Goal: Task Accomplishment & Management: Use online tool/utility

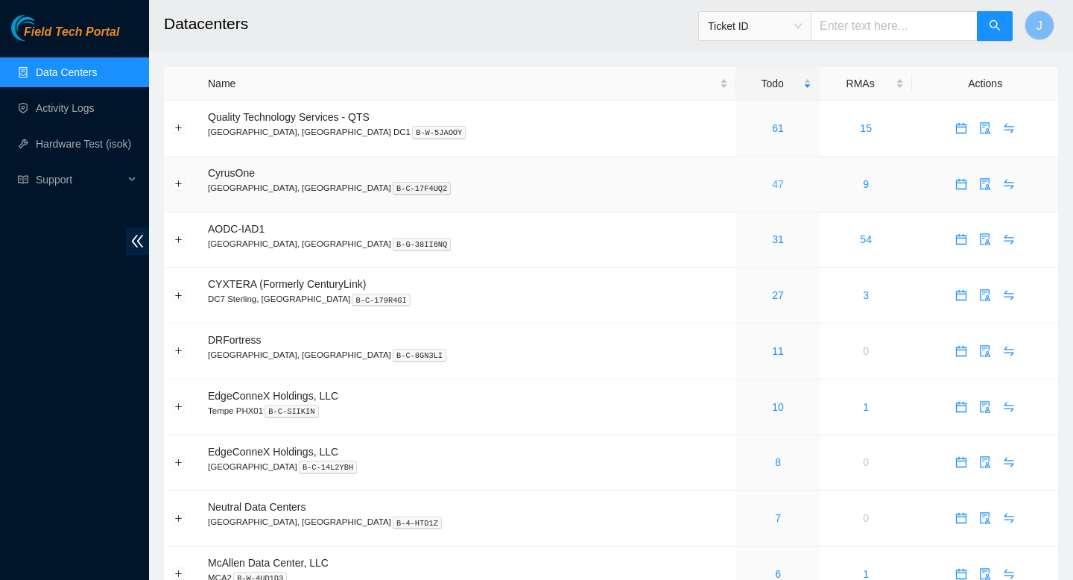
click at [772, 180] on link "47" at bounding box center [778, 184] width 12 height 12
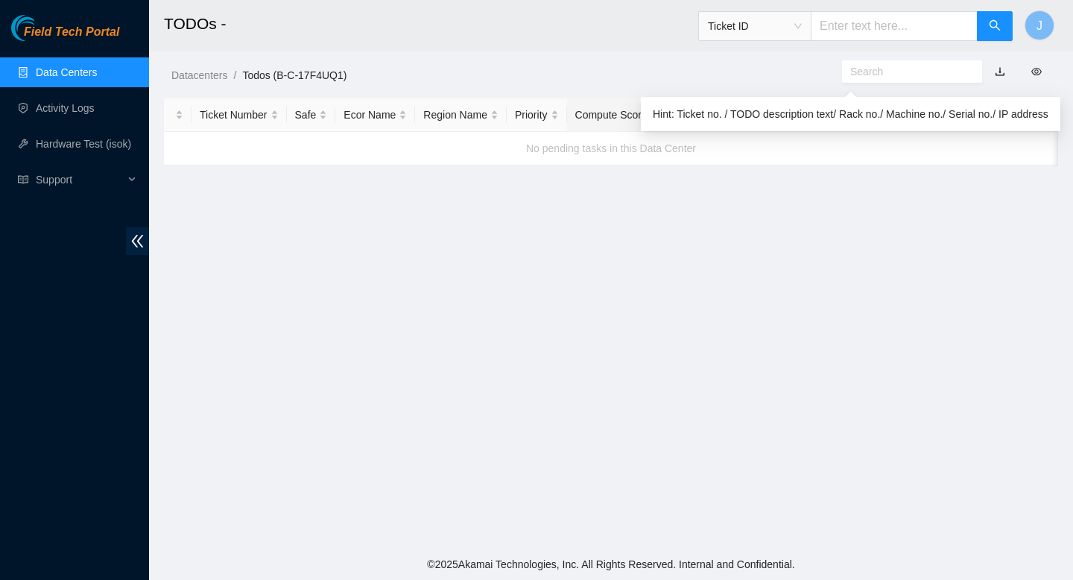
click at [899, 68] on input "text" at bounding box center [906, 71] width 112 height 16
type input "9q76"
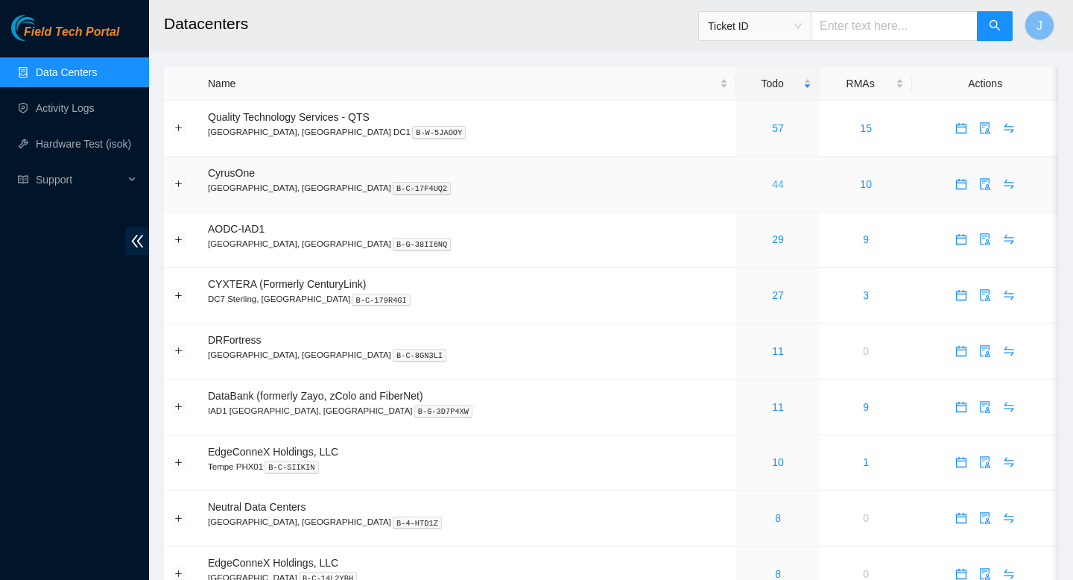
click at [772, 186] on link "44" at bounding box center [778, 184] width 12 height 12
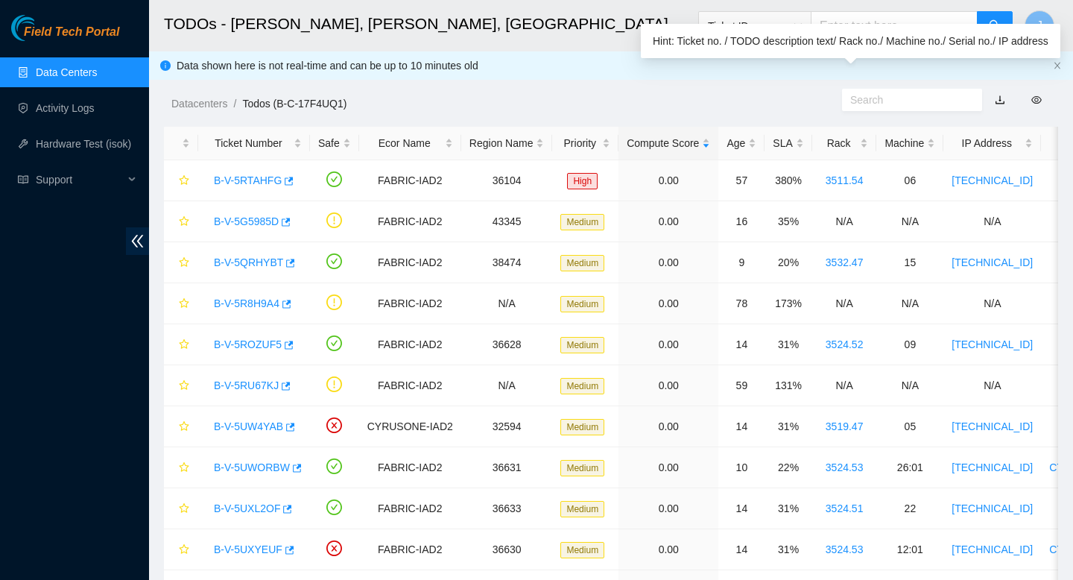
click at [949, 106] on input "text" at bounding box center [906, 100] width 112 height 16
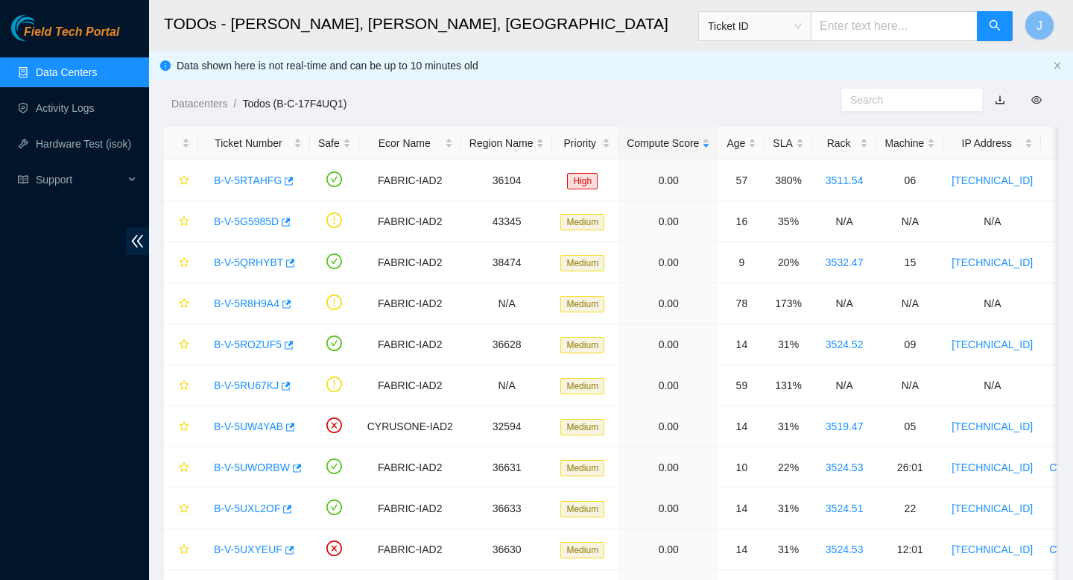
click at [915, 102] on input "text" at bounding box center [906, 100] width 112 height 16
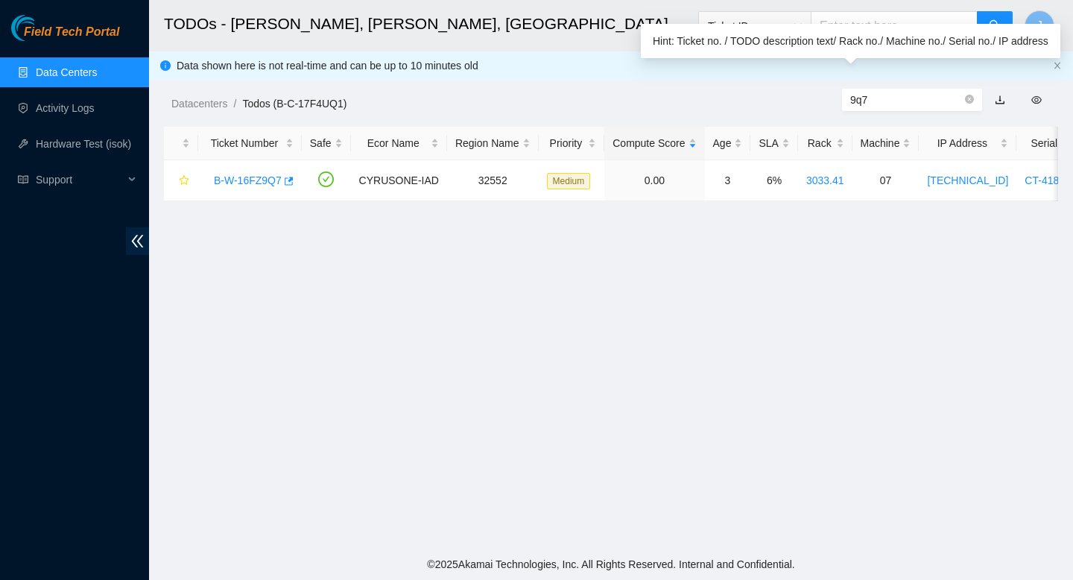
type input "9q7"
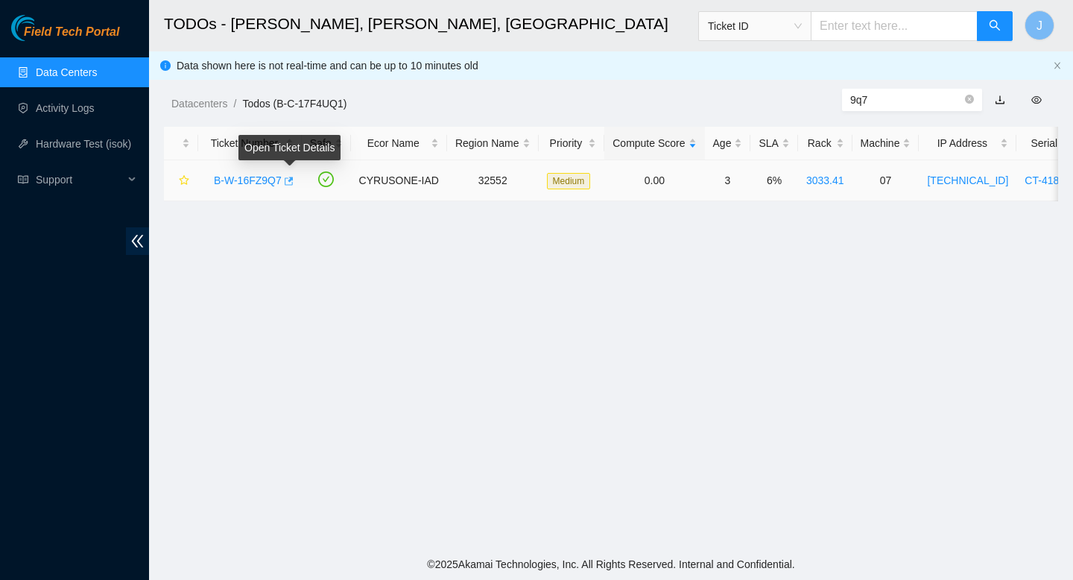
click at [294, 180] on icon "button" at bounding box center [289, 181] width 9 height 8
click at [66, 78] on link "Data Centers" at bounding box center [66, 72] width 61 height 12
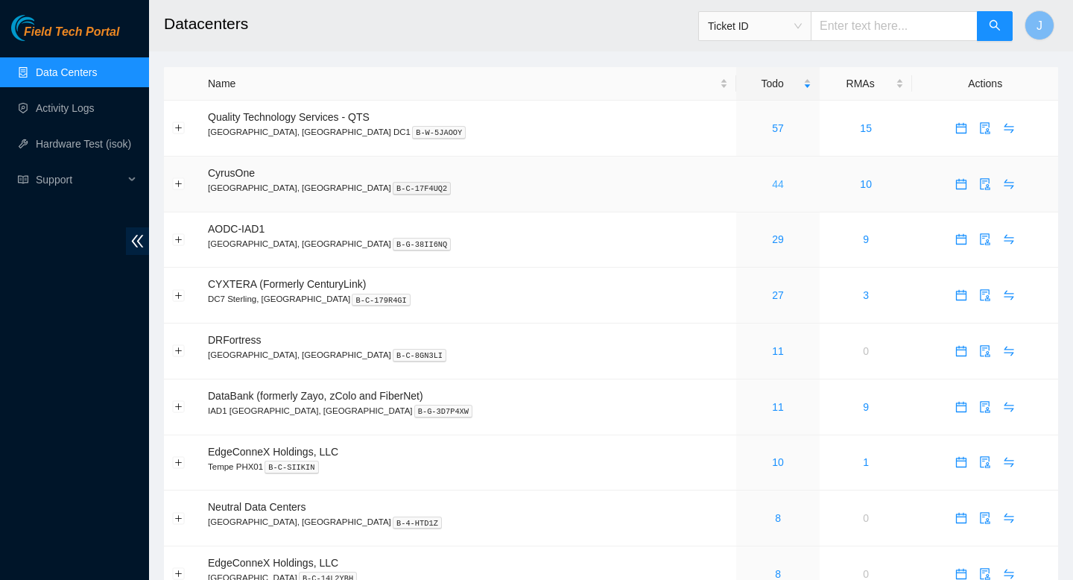
click at [772, 181] on link "44" at bounding box center [778, 184] width 12 height 12
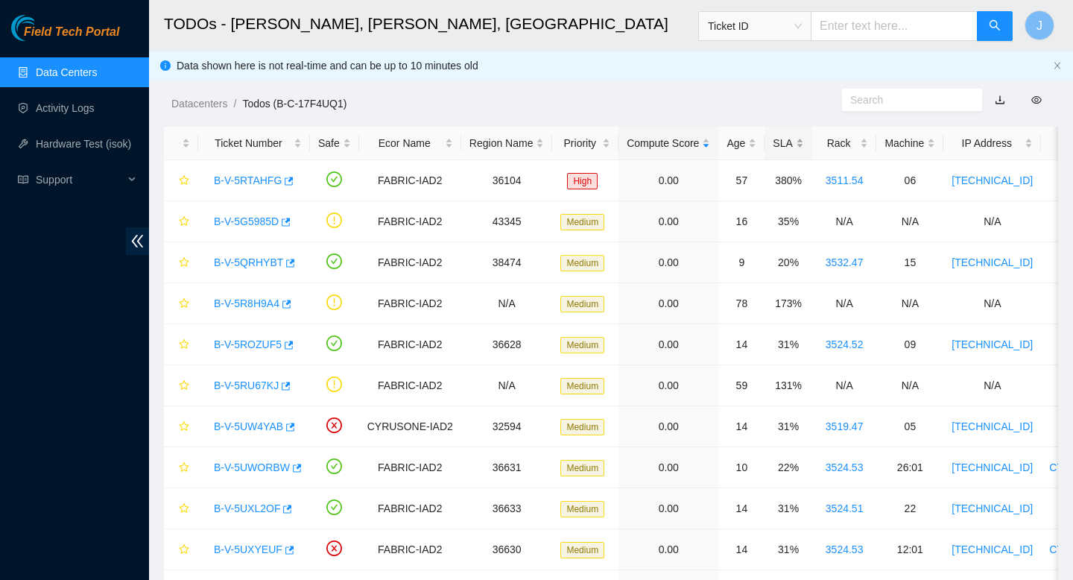
click at [803, 144] on div "SLA" at bounding box center [788, 143] width 31 height 16
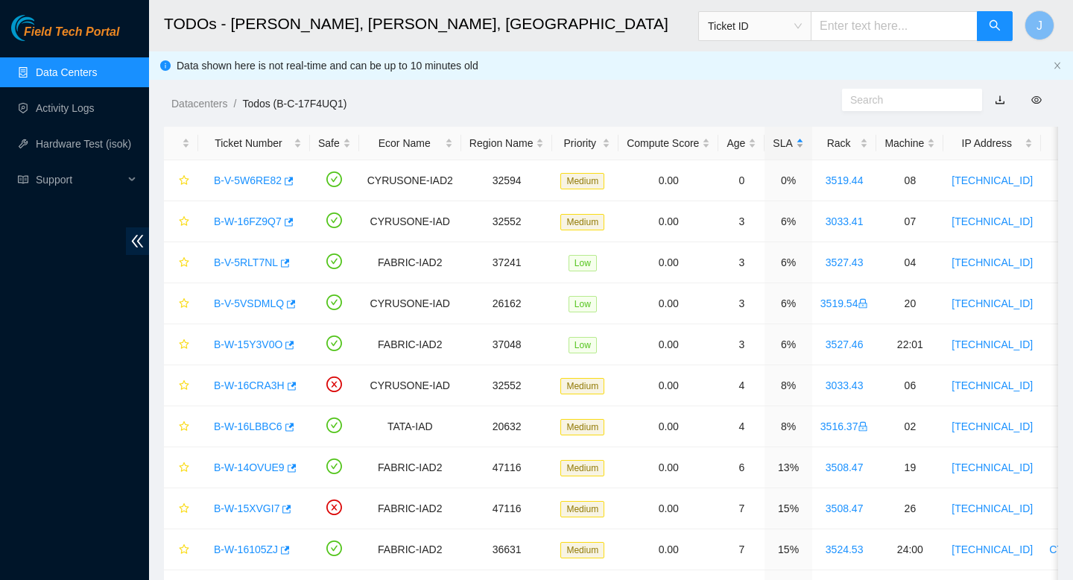
click at [803, 144] on div "SLA" at bounding box center [788, 143] width 31 height 16
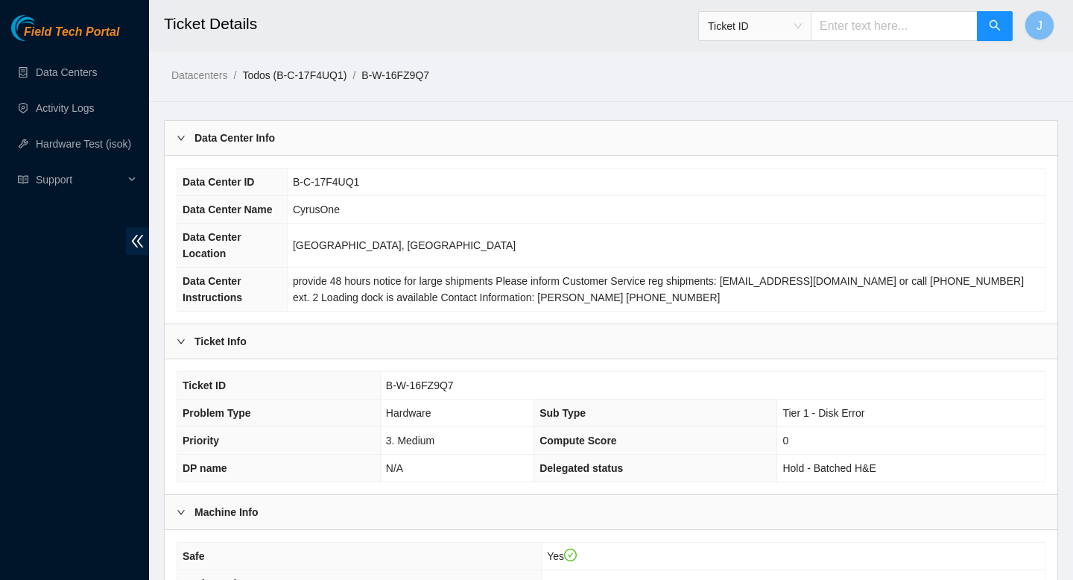
click at [331, 76] on link "Todos (B-C-17F4UQ1)" at bounding box center [294, 75] width 104 height 12
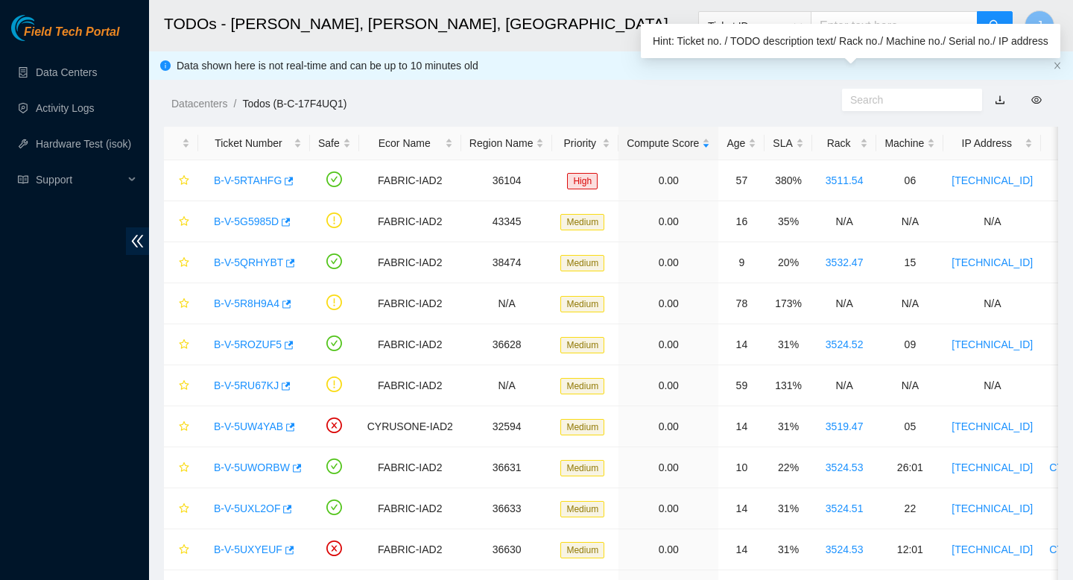
click at [887, 103] on input "text" at bounding box center [906, 100] width 112 height 16
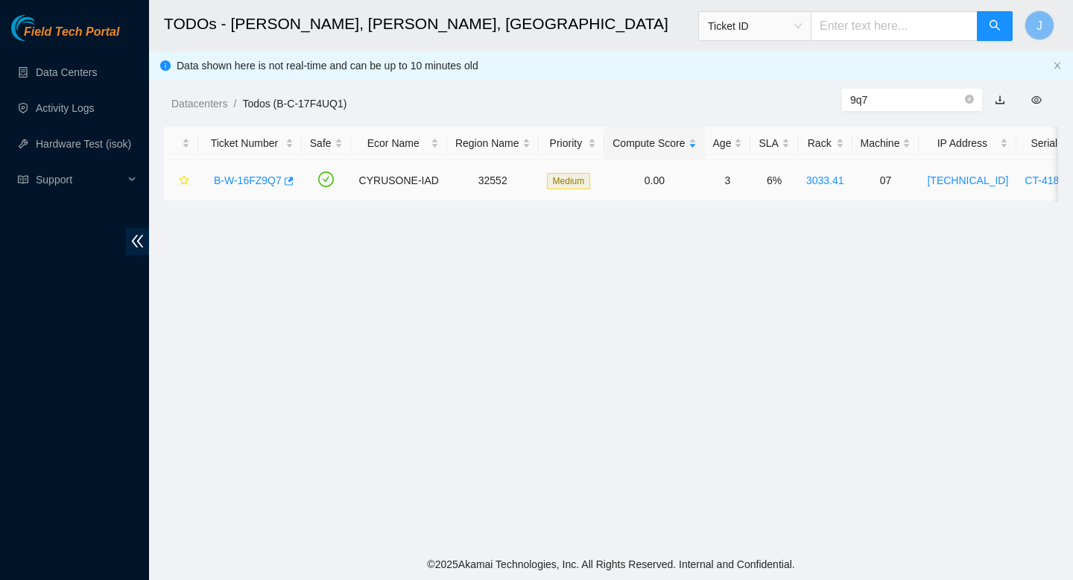
type input "9q7"
click at [288, 178] on icon "button" at bounding box center [287, 181] width 10 height 10
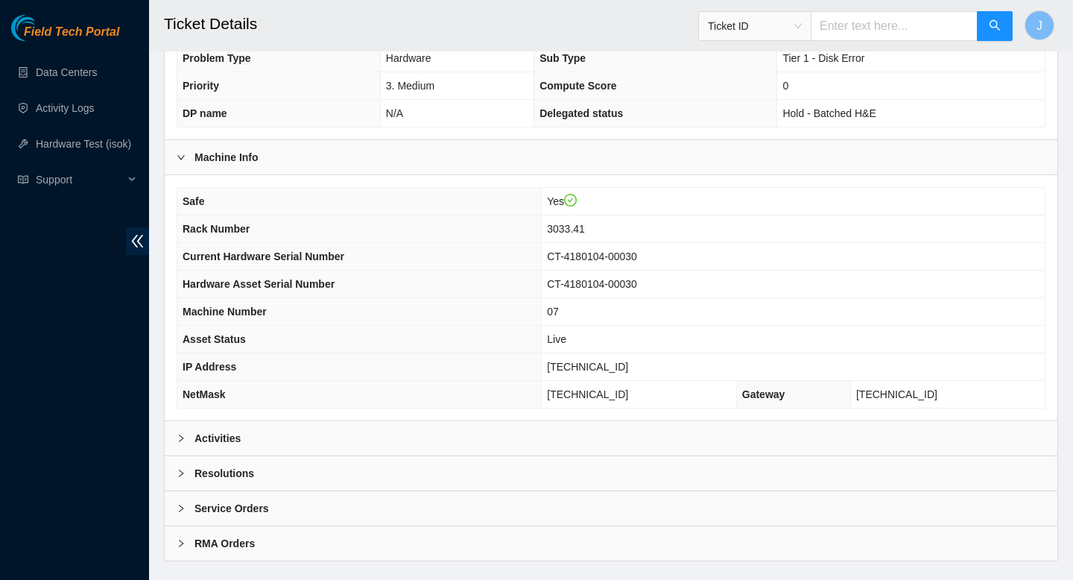
scroll to position [382, 0]
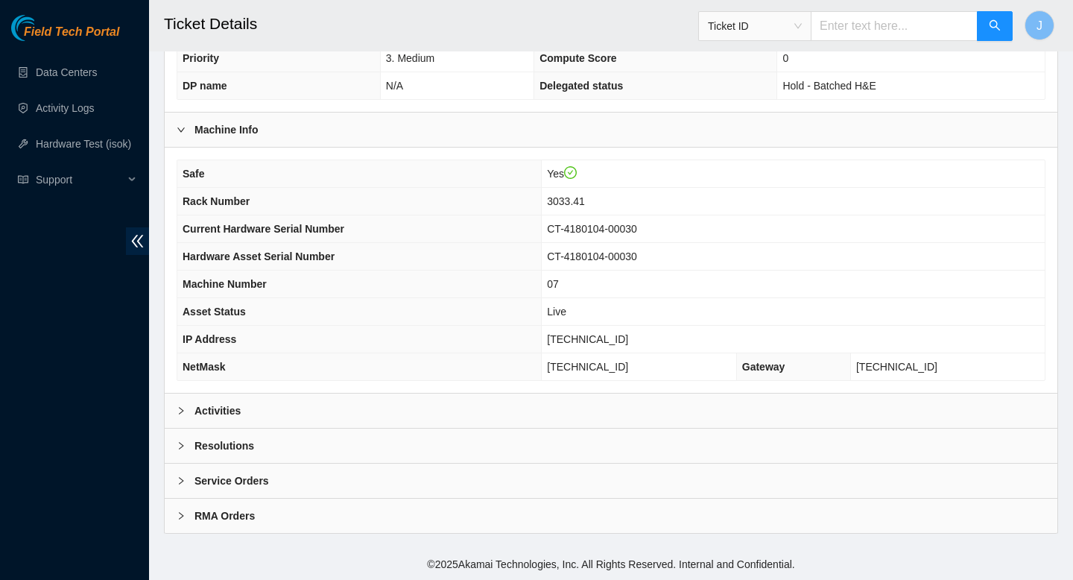
click at [363, 412] on div "Activities" at bounding box center [611, 410] width 893 height 34
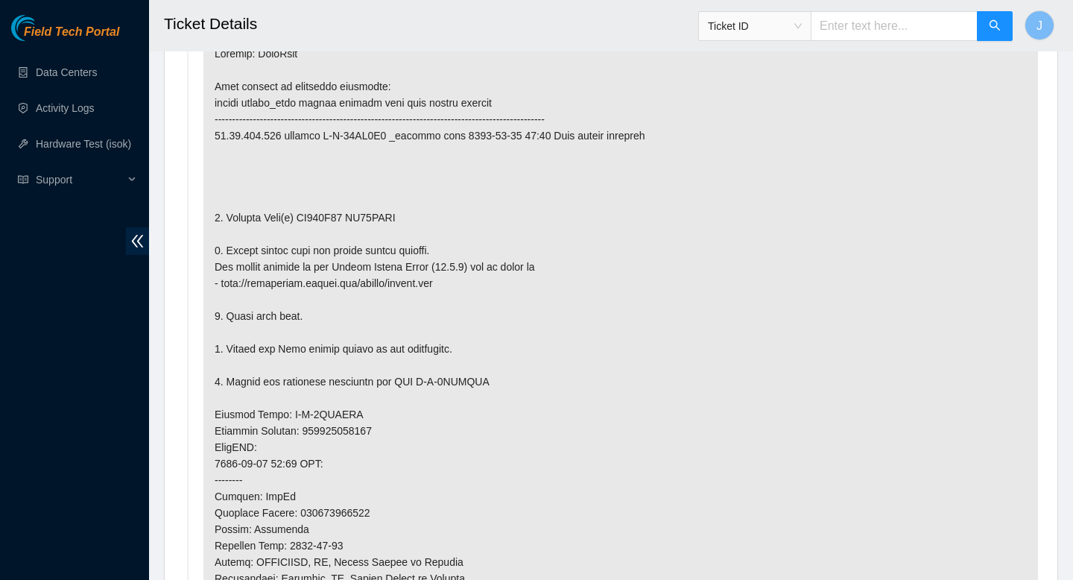
scroll to position [817, 0]
drag, startPoint x: 418, startPoint y: 217, endPoint x: 305, endPoint y: 218, distance: 113.3
click at [305, 218] on p at bounding box center [620, 431] width 834 height 793
copy p "ZC124V88 ZC15QZCB"
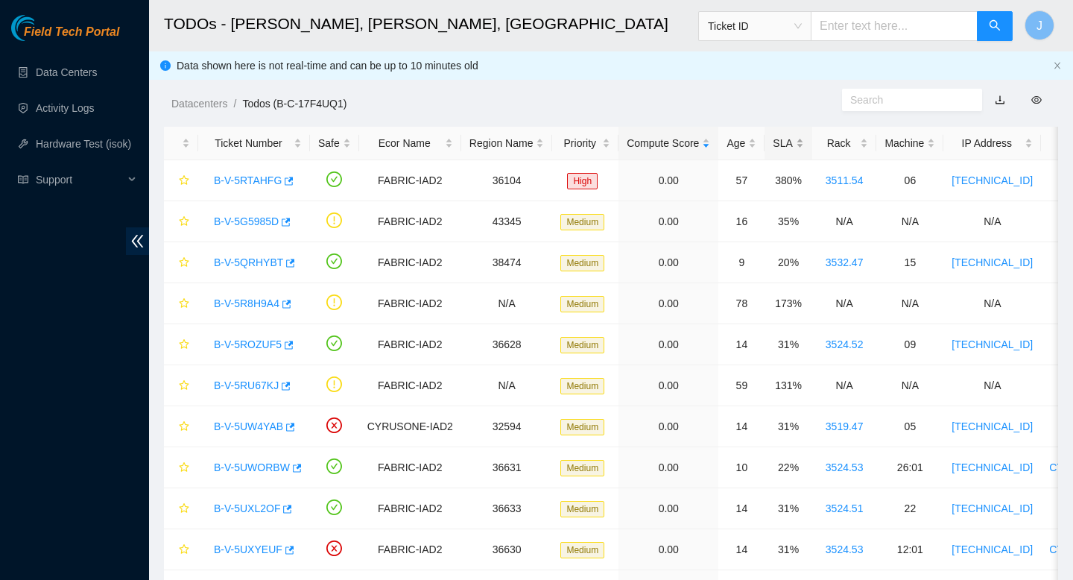
click at [803, 142] on div "SLA" at bounding box center [788, 143] width 31 height 16
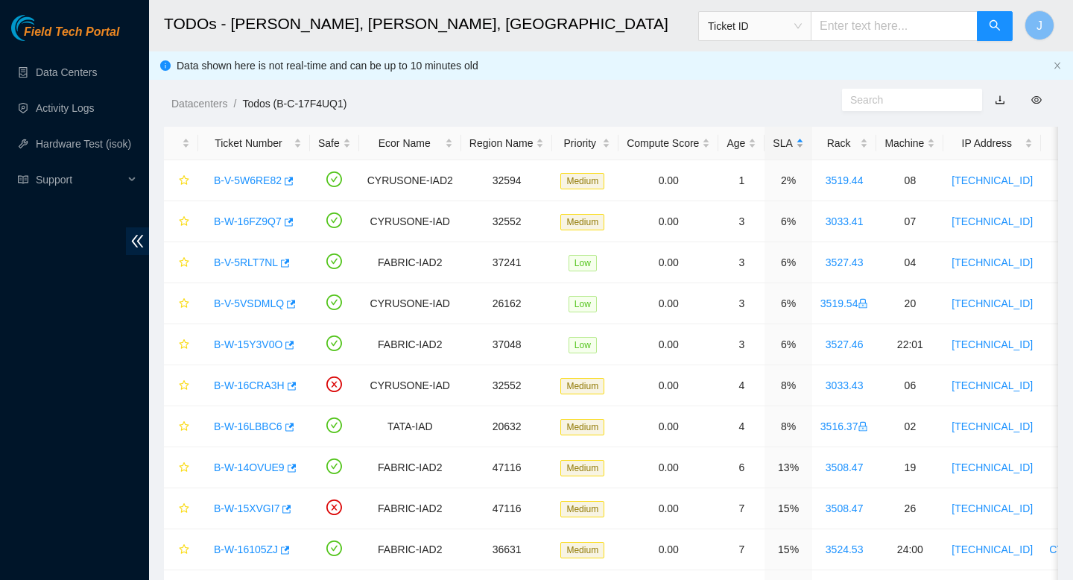
click at [803, 142] on div "SLA" at bounding box center [788, 143] width 31 height 16
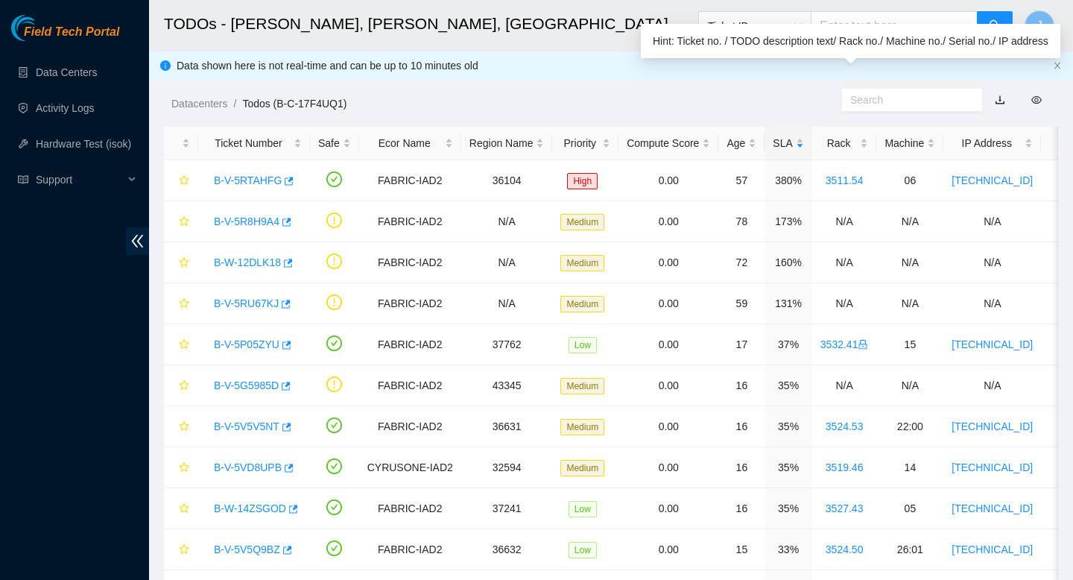
click at [924, 96] on input "text" at bounding box center [906, 100] width 112 height 16
paste input "B-W-16FZ9Q7"
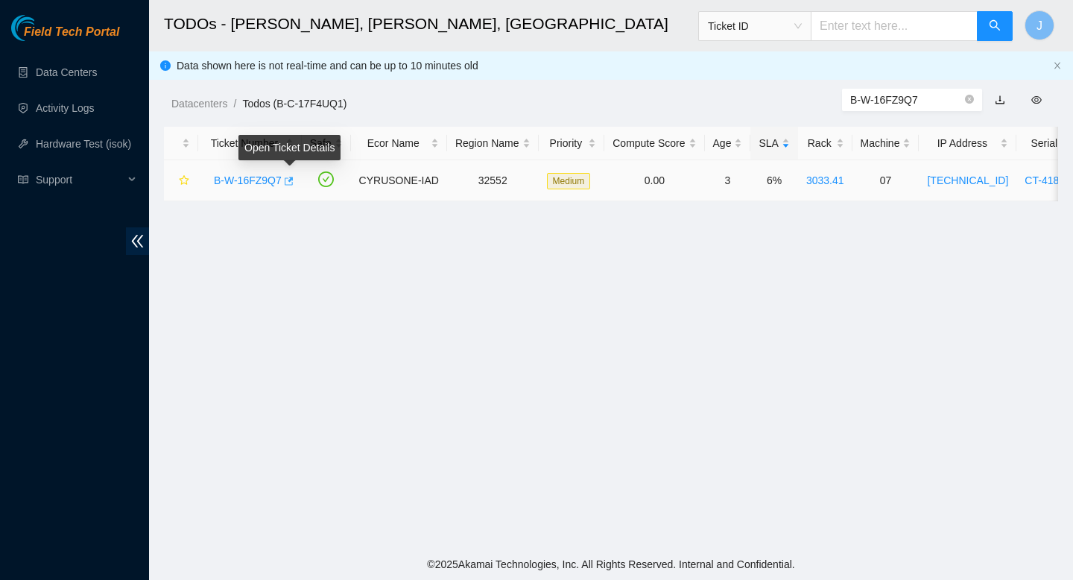
type input "B-W-16FZ9Q7"
click at [293, 183] on icon "button" at bounding box center [287, 181] width 10 height 10
click at [61, 66] on link "Data Centers" at bounding box center [66, 72] width 61 height 12
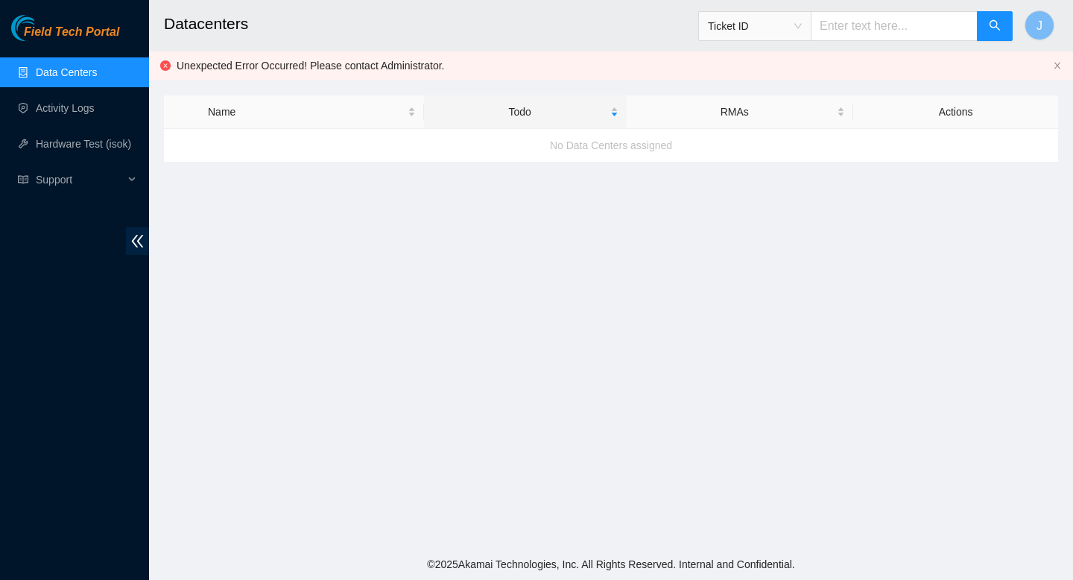
click at [465, 65] on div "Unexpected Error Occurred! Please contact Administrator." at bounding box center [612, 65] width 870 height 16
click at [69, 72] on link "Data Centers" at bounding box center [66, 72] width 61 height 12
click at [75, 29] on span "Field Tech Portal" at bounding box center [71, 32] width 95 height 14
click at [72, 108] on link "Activity Logs" at bounding box center [65, 108] width 59 height 12
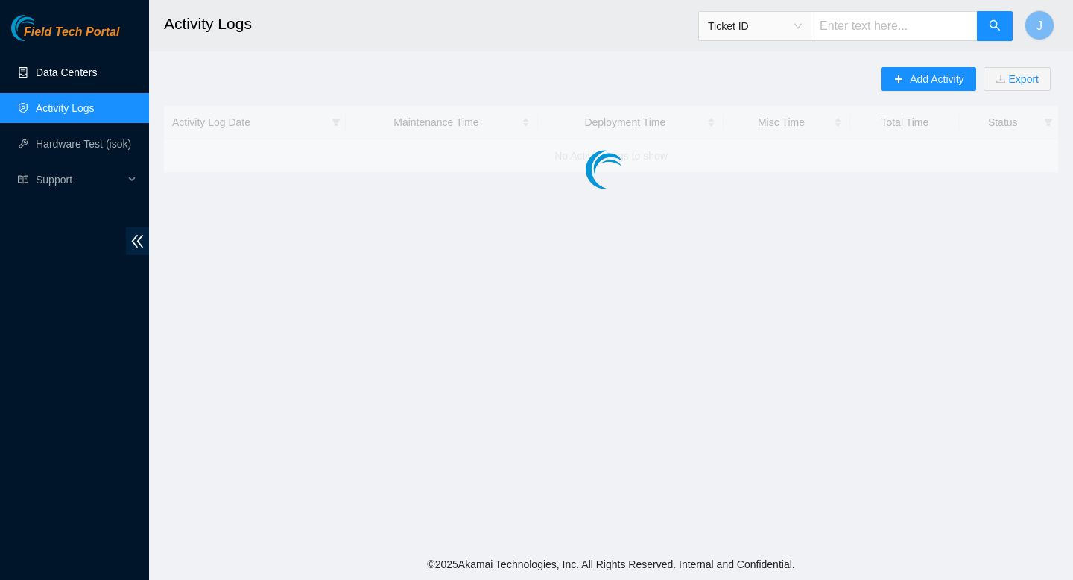
click at [81, 69] on link "Data Centers" at bounding box center [66, 72] width 61 height 12
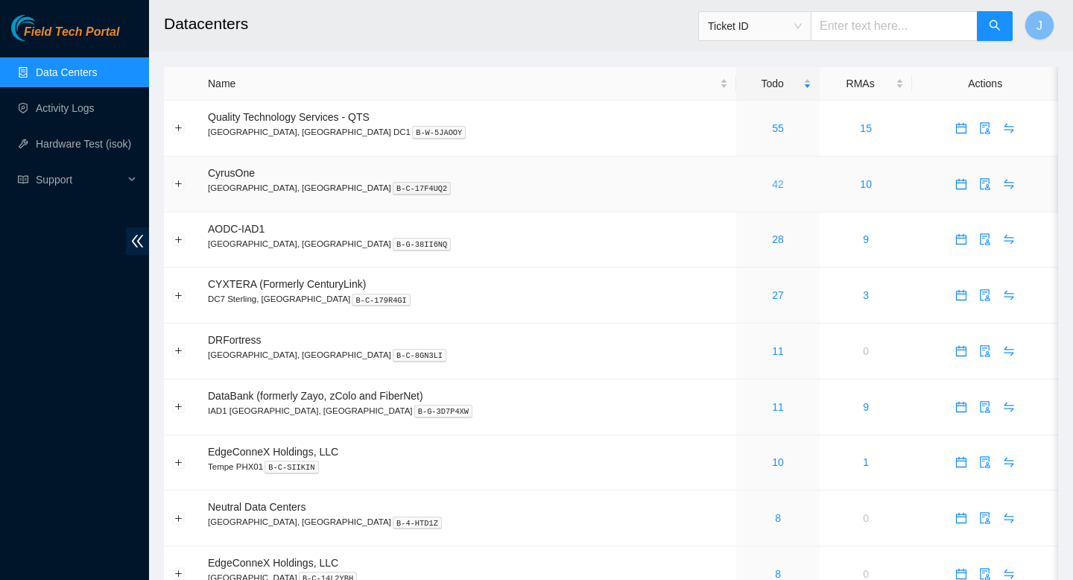
click at [772, 187] on link "42" at bounding box center [778, 184] width 12 height 12
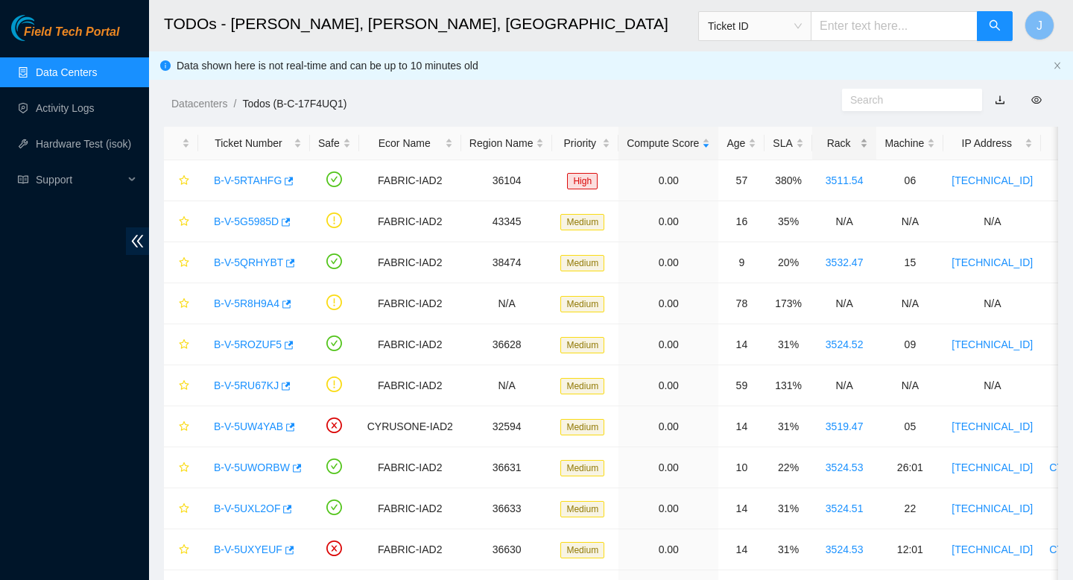
click at [869, 144] on div "Rack" at bounding box center [844, 143] width 48 height 16
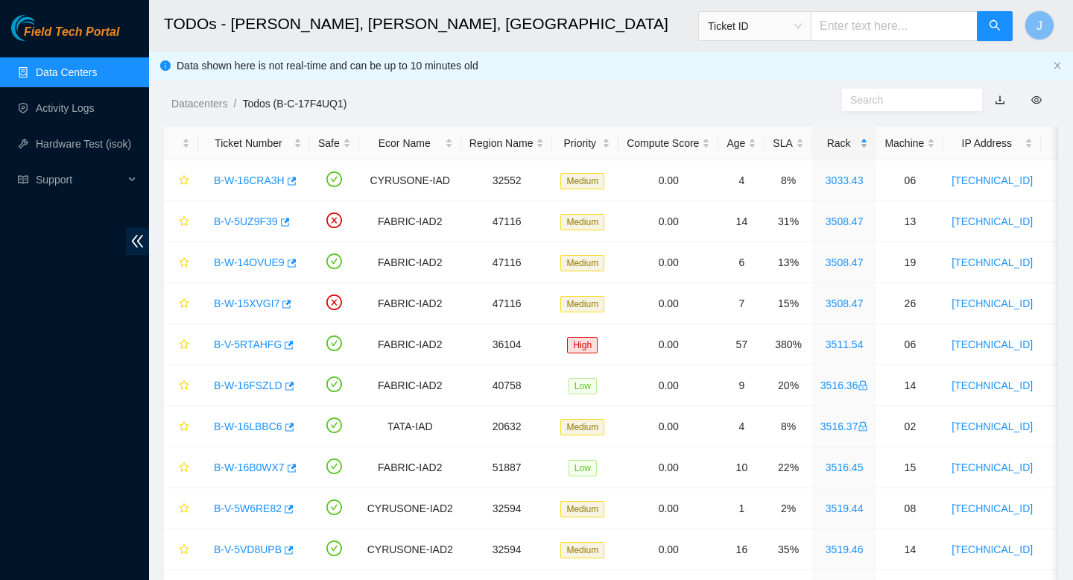
click at [869, 144] on div "Rack" at bounding box center [844, 143] width 48 height 16
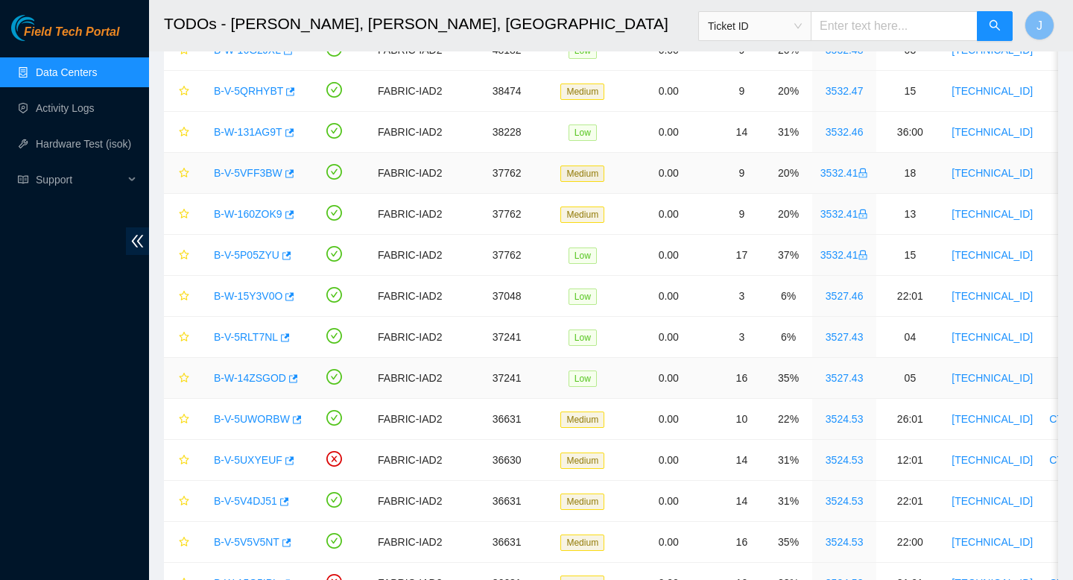
scroll to position [297, 0]
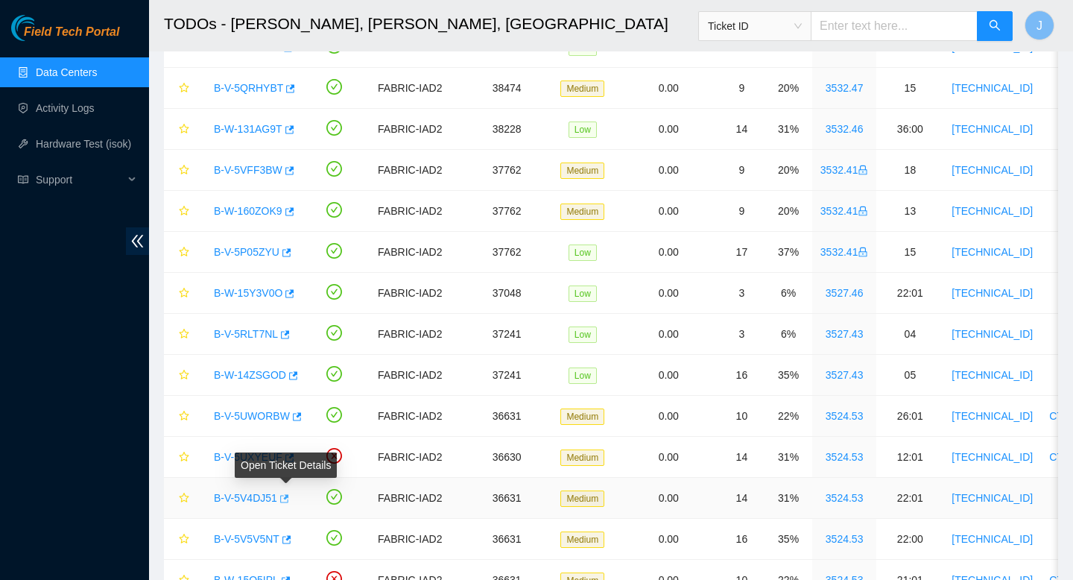
click at [289, 496] on icon "button" at bounding box center [284, 498] width 9 height 8
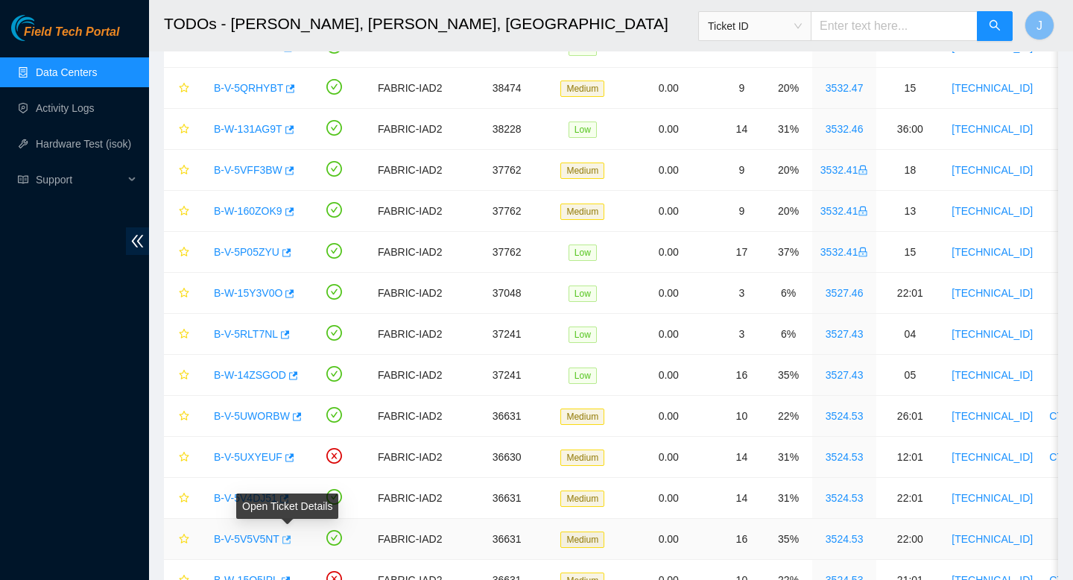
click at [290, 540] on icon "button" at bounding box center [285, 539] width 10 height 10
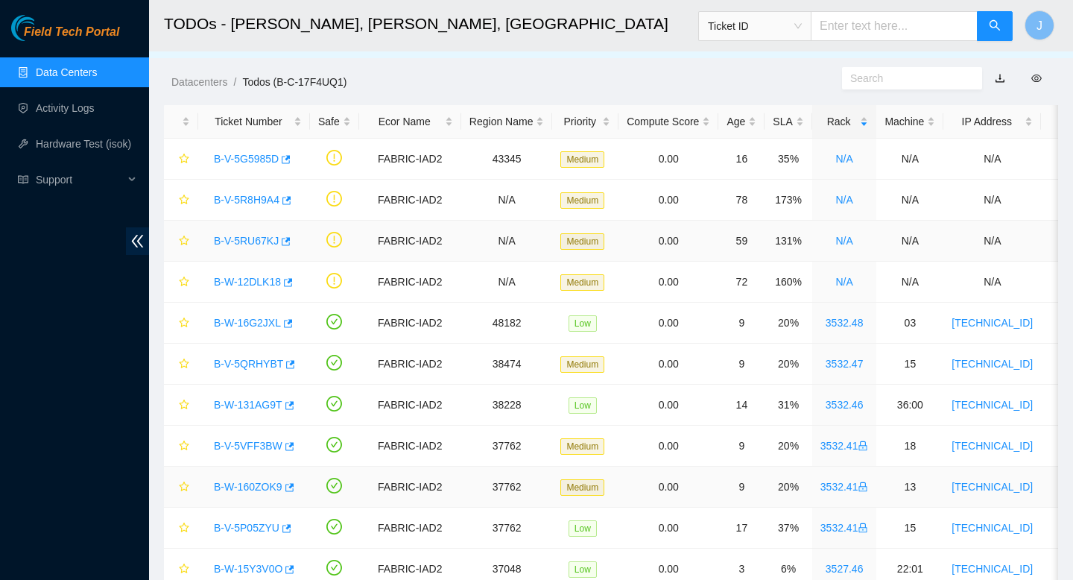
scroll to position [0, 0]
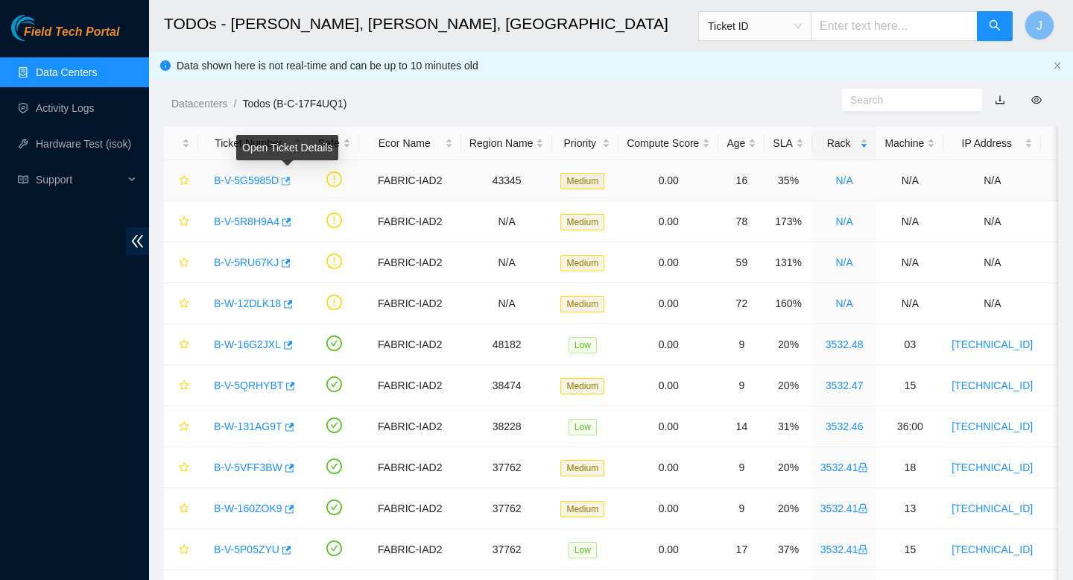
click at [291, 182] on icon "button" at bounding box center [286, 181] width 9 height 8
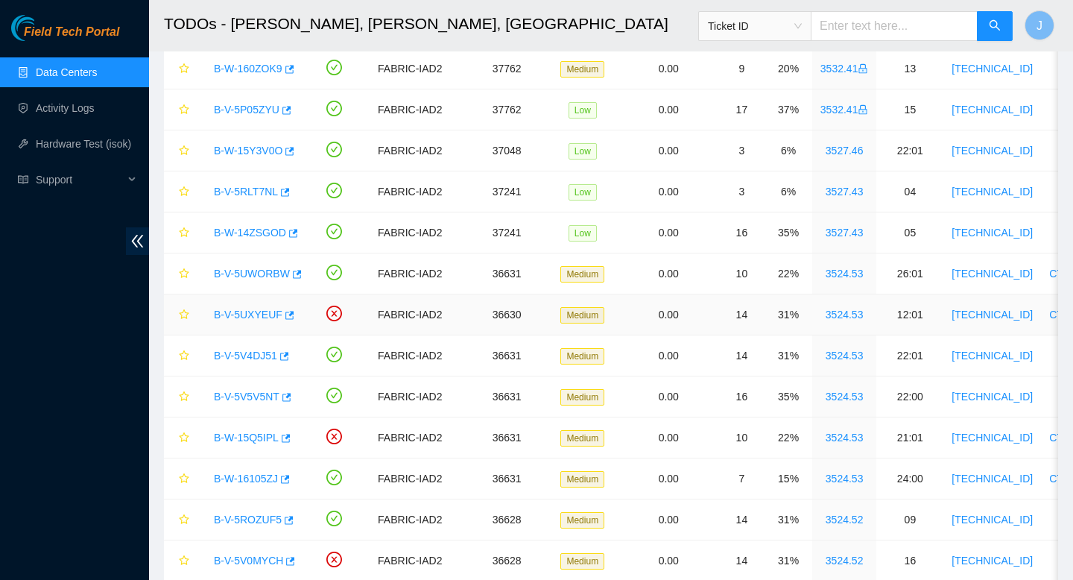
scroll to position [442, 0]
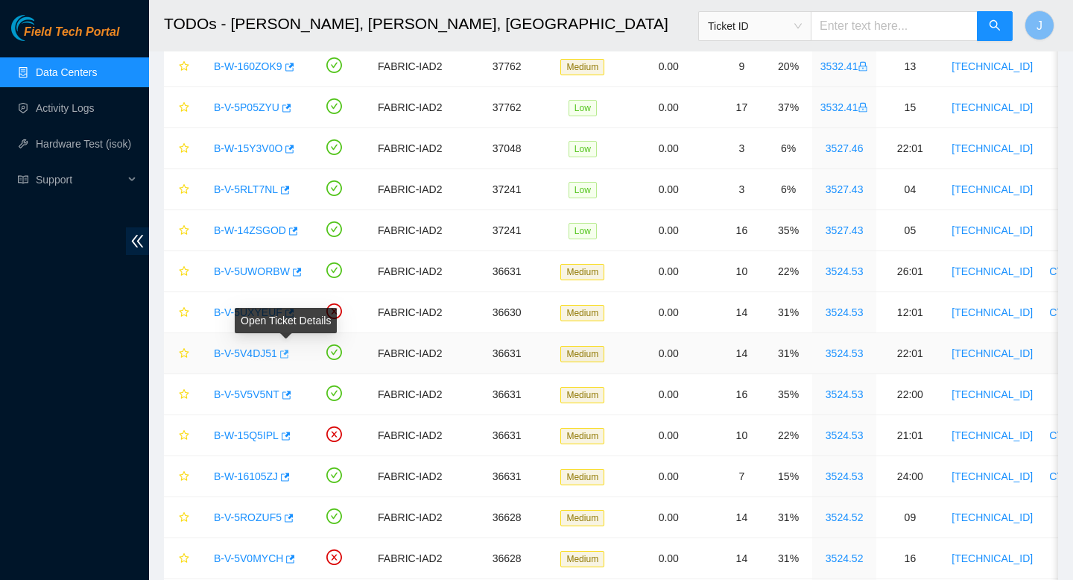
click at [288, 353] on icon "button" at bounding box center [283, 354] width 10 height 10
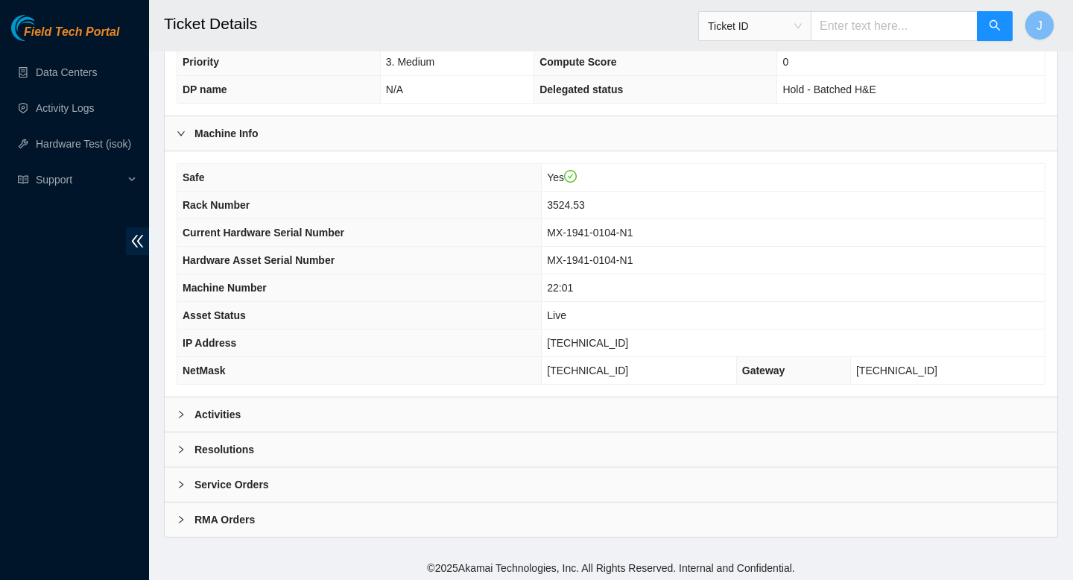
scroll to position [382, 0]
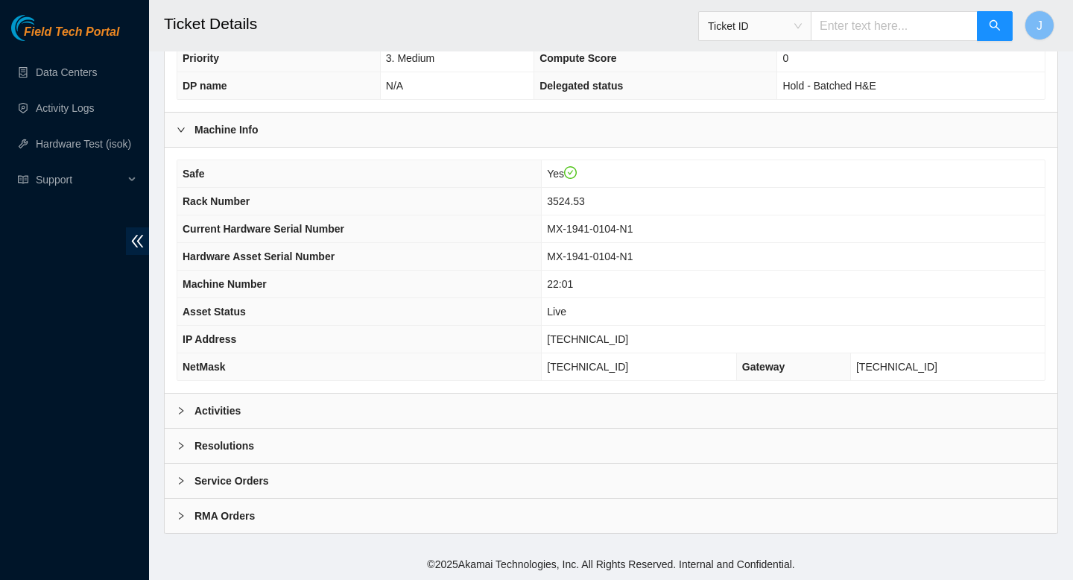
click at [440, 408] on div "Activities" at bounding box center [611, 410] width 893 height 34
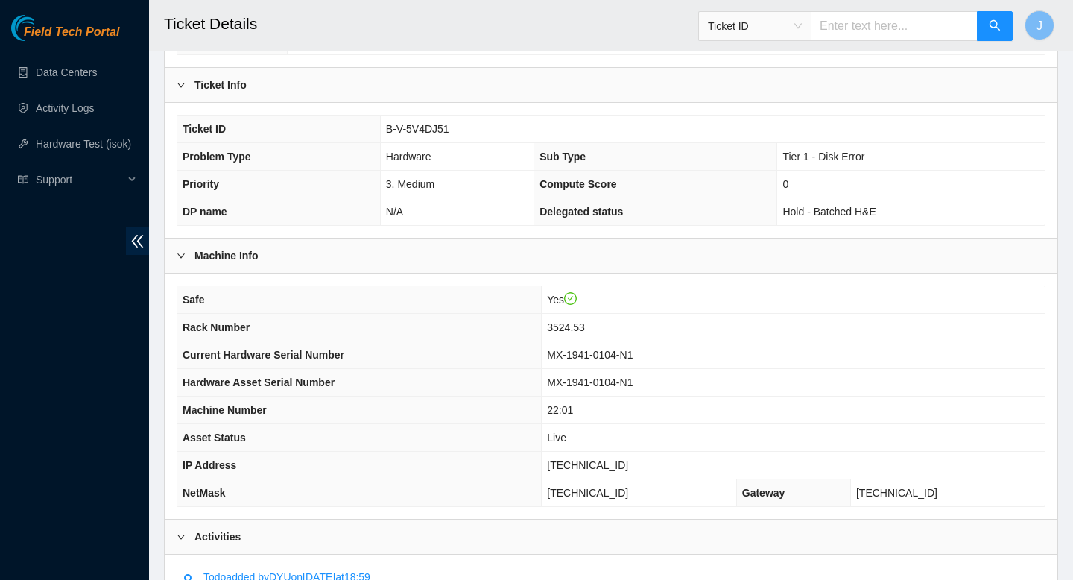
scroll to position [262, 0]
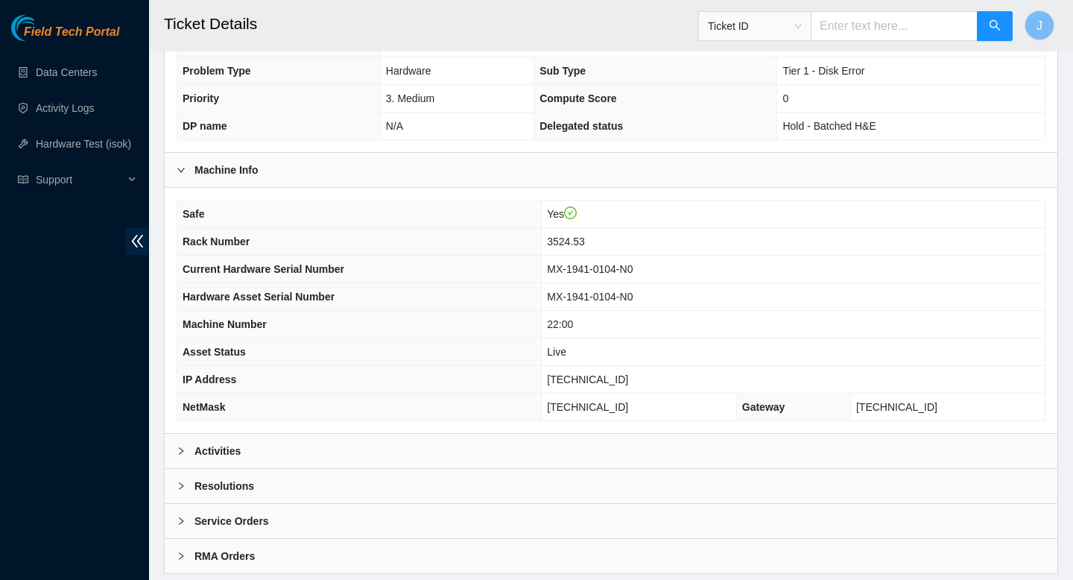
scroll to position [348, 0]
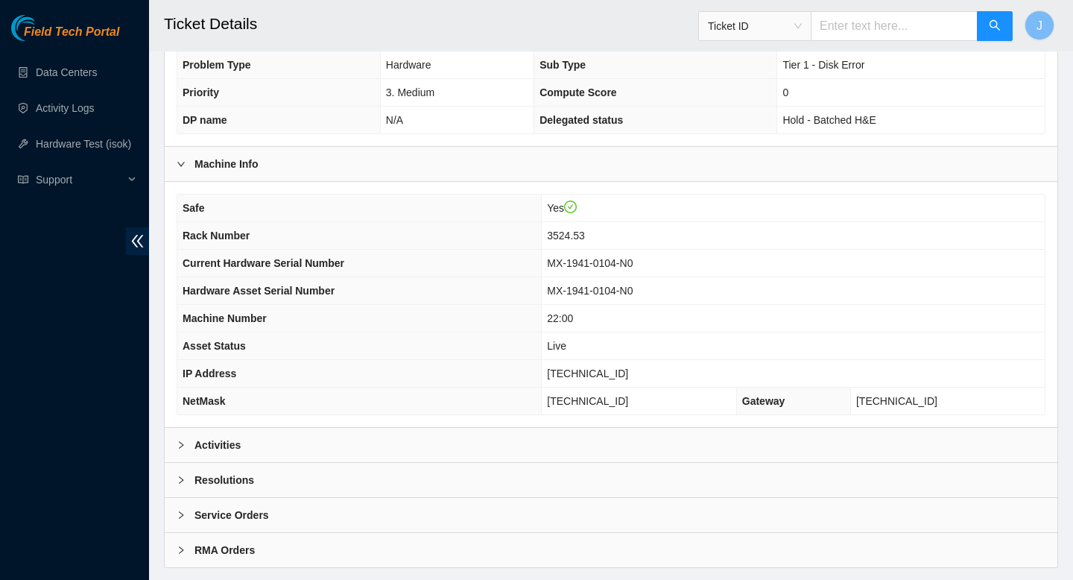
click at [468, 449] on div "Activities" at bounding box center [611, 445] width 893 height 34
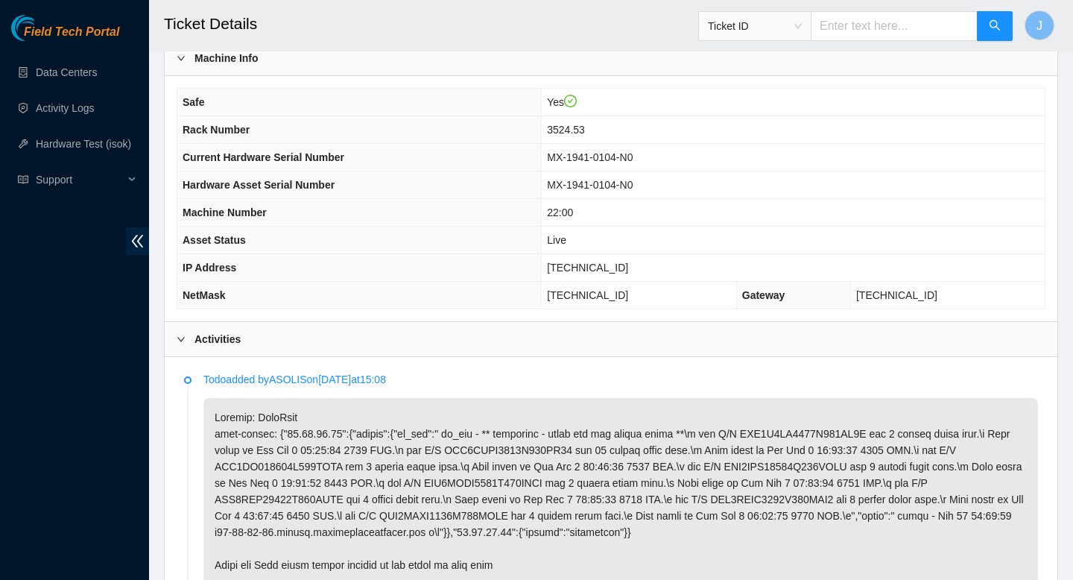
scroll to position [452, 0]
drag, startPoint x: 640, startPoint y: 271, endPoint x: 568, endPoint y: 274, distance: 71.6
click at [568, 274] on td "[TECHNICAL_ID]" at bounding box center [793, 270] width 503 height 28
copy span "[TECHNICAL_ID]"
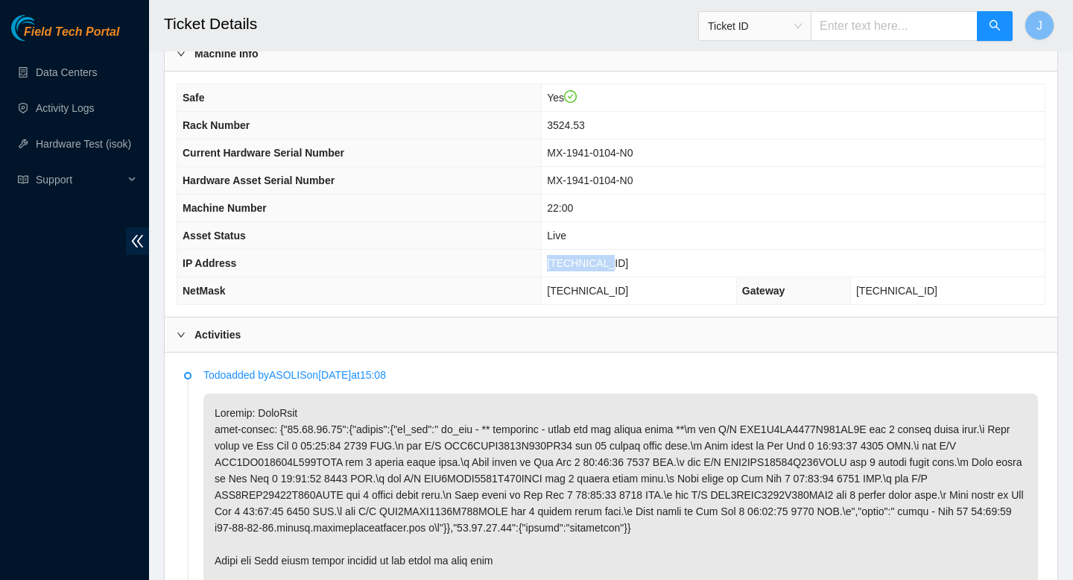
scroll to position [456, 0]
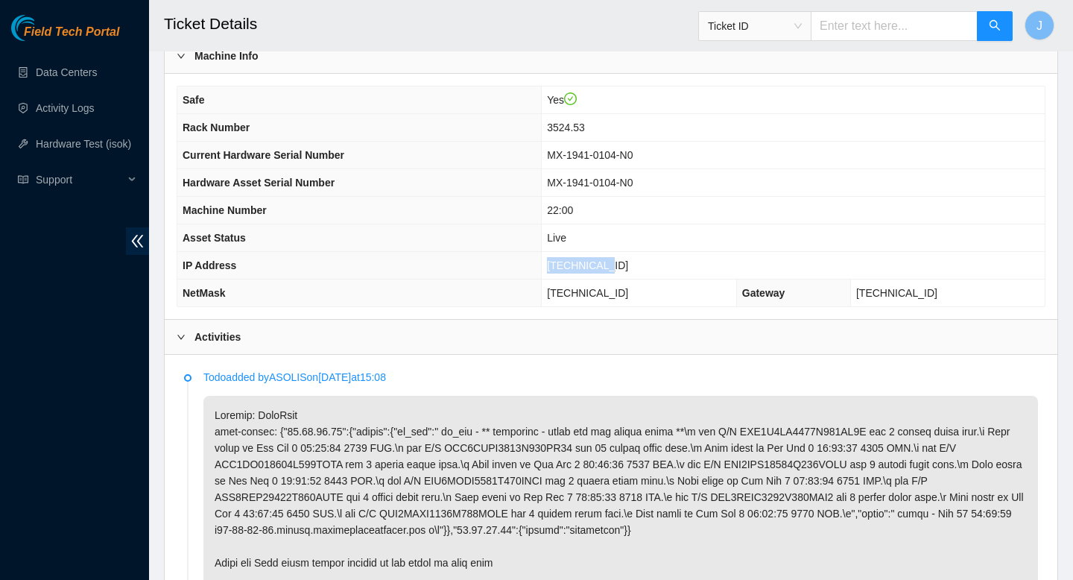
copy span "[TECHNICAL_ID]"
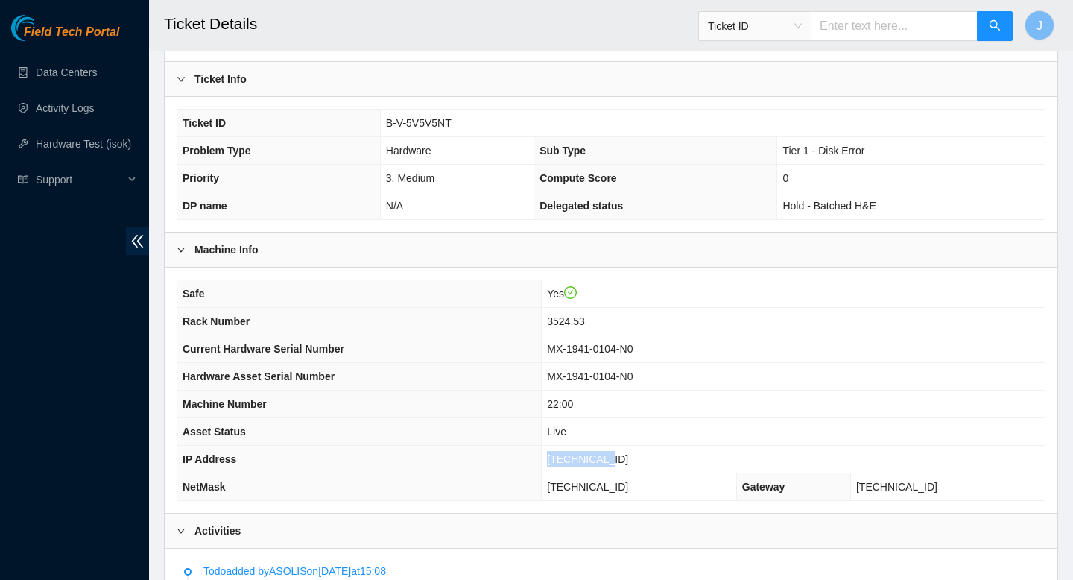
scroll to position [253, 0]
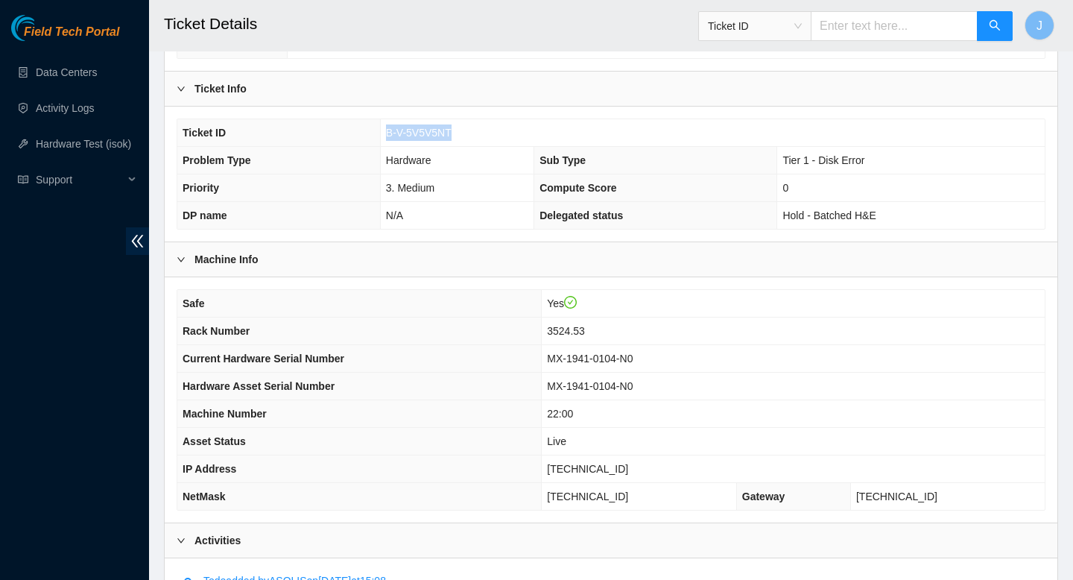
drag, startPoint x: 476, startPoint y: 134, endPoint x: 376, endPoint y: 138, distance: 99.9
click at [376, 137] on tr "Ticket ID B-V-5V5V5NT" at bounding box center [610, 133] width 867 height 28
copy tr "B-V-5V5V5NT"
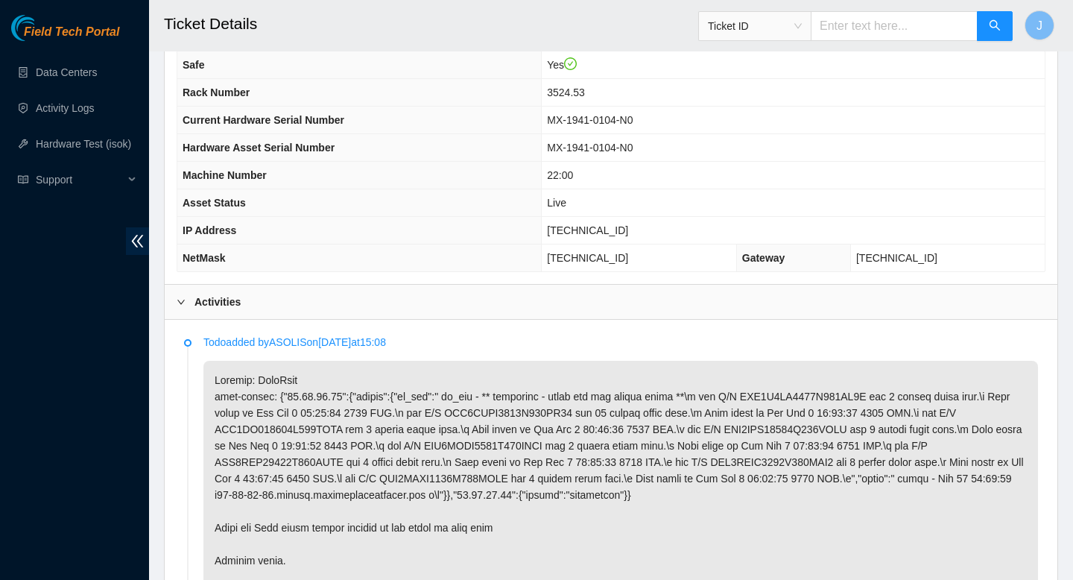
scroll to position [490, 0]
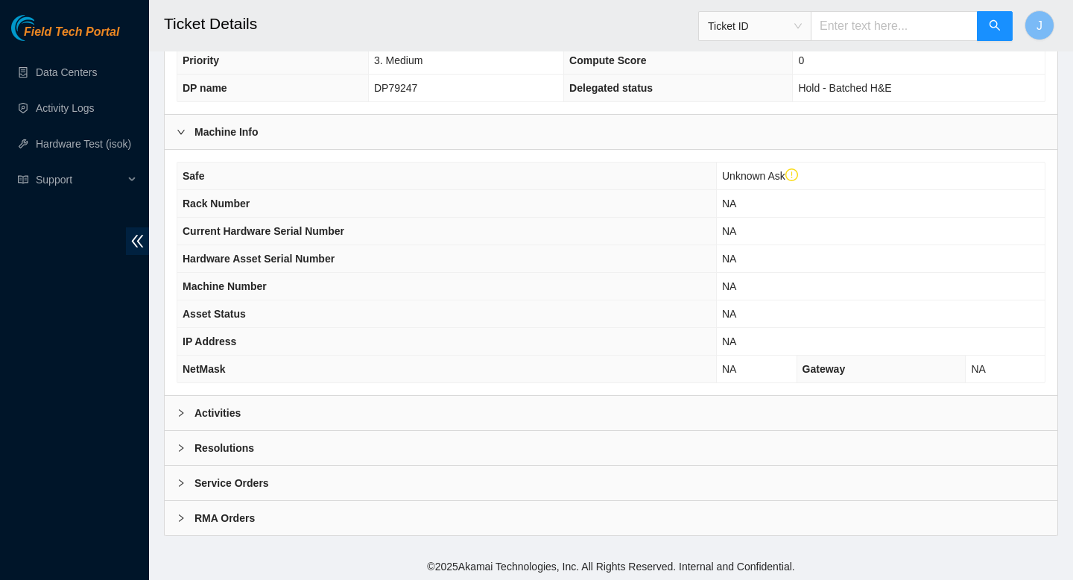
scroll to position [411, 0]
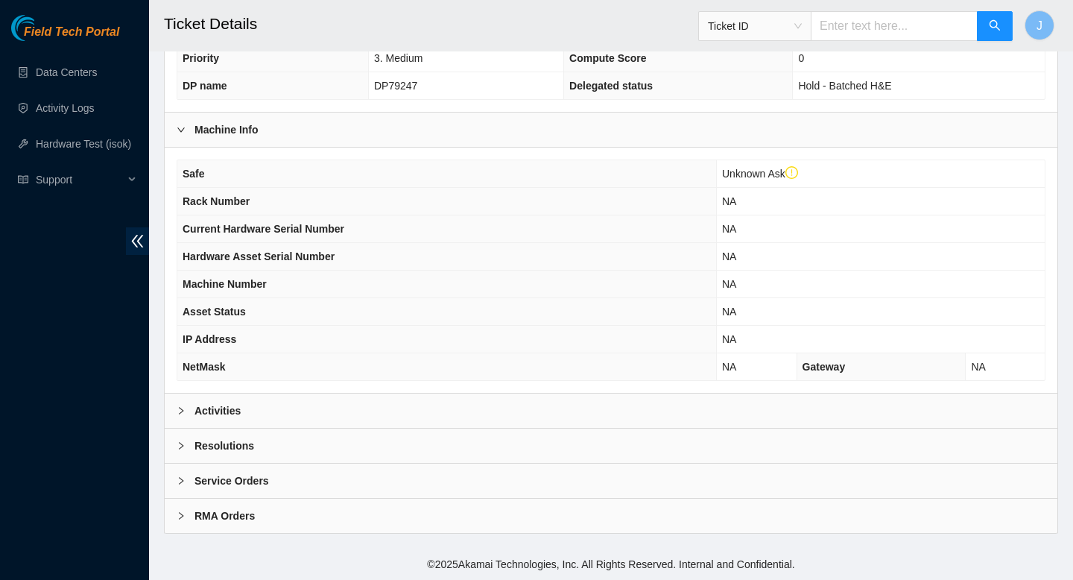
click at [434, 403] on div "Activities" at bounding box center [611, 410] width 893 height 34
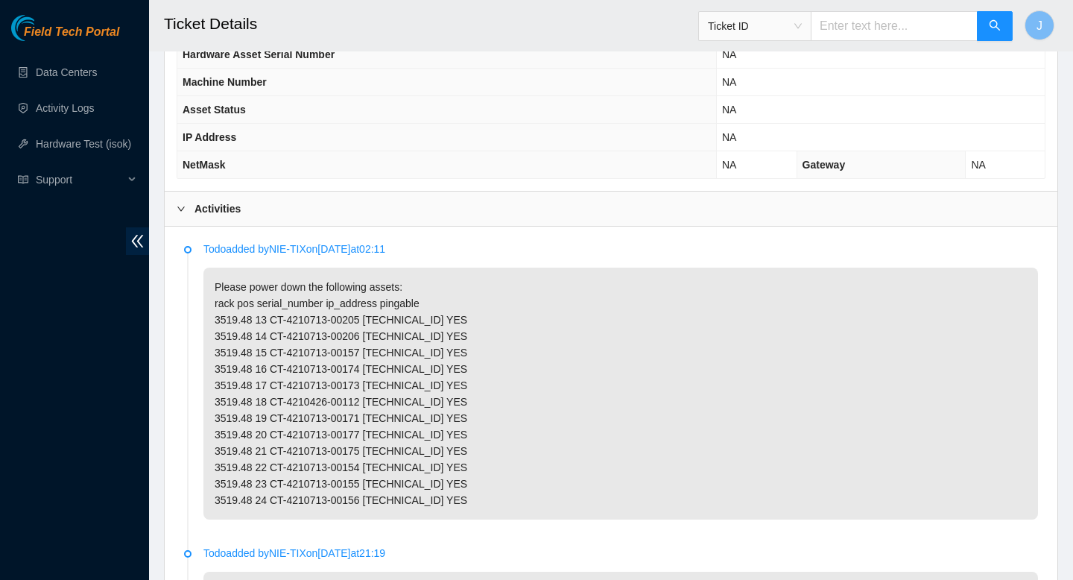
scroll to position [627, 0]
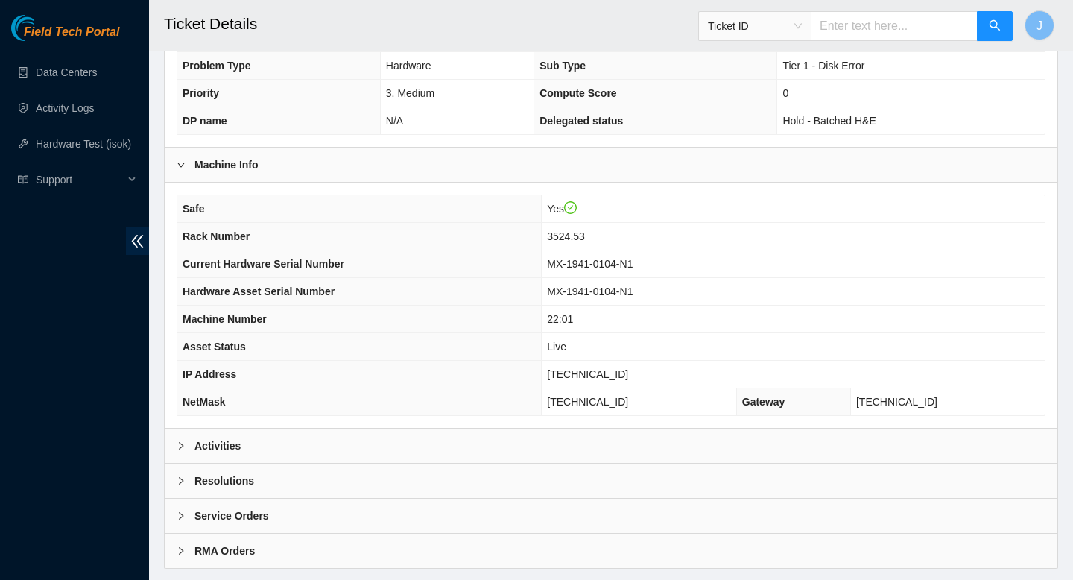
scroll to position [375, 0]
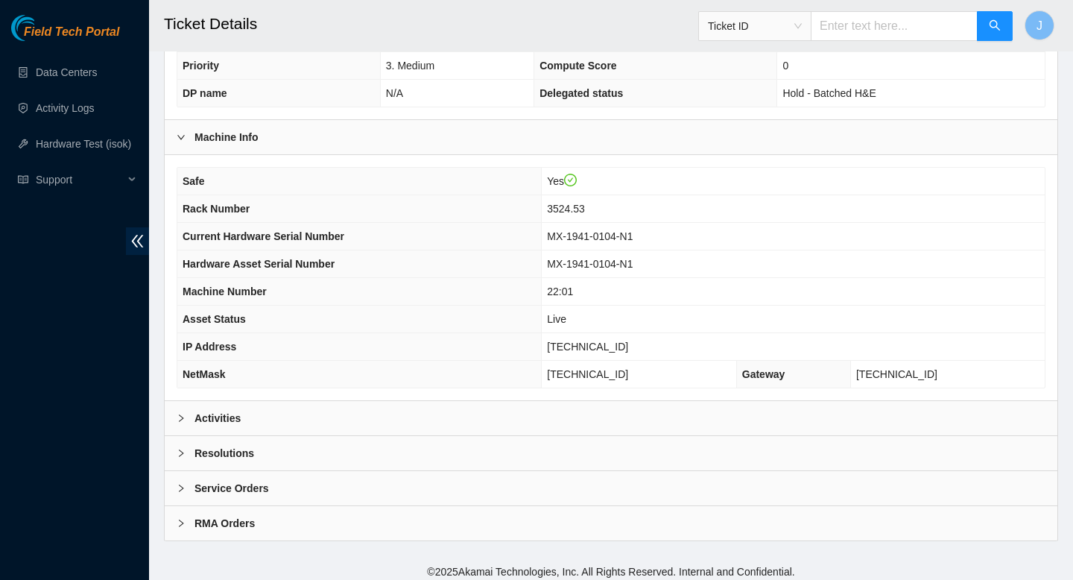
click at [426, 425] on div "Activities" at bounding box center [611, 418] width 893 height 34
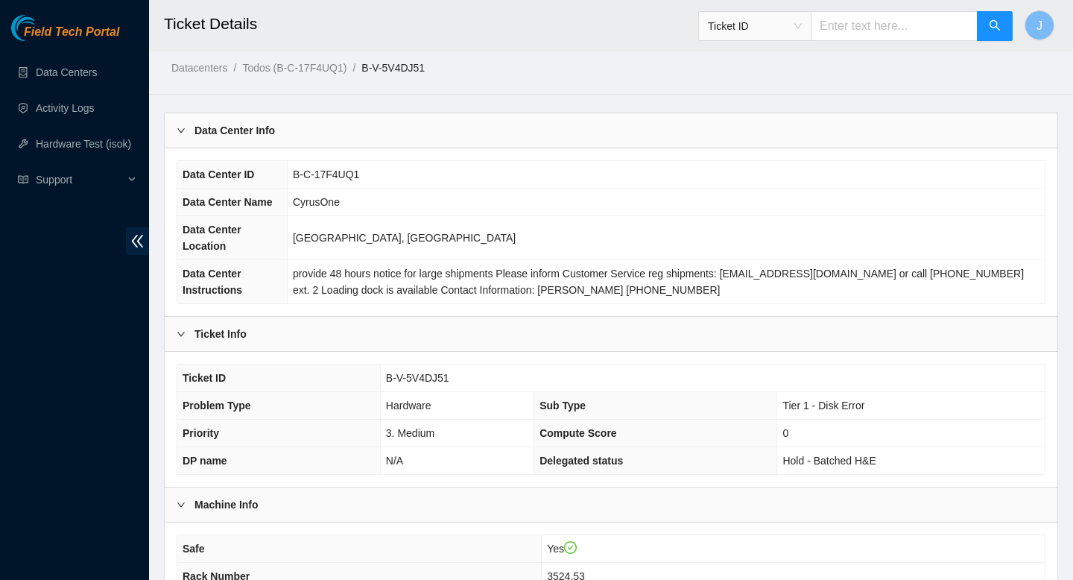
scroll to position [37, 0]
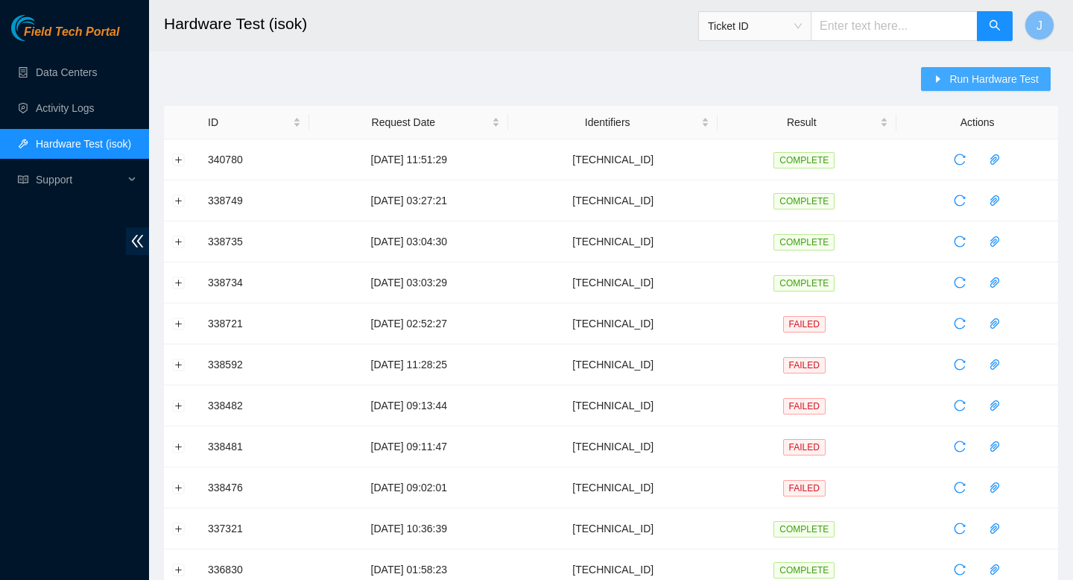
click at [992, 82] on span "Run Hardware Test" at bounding box center [993, 79] width 89 height 16
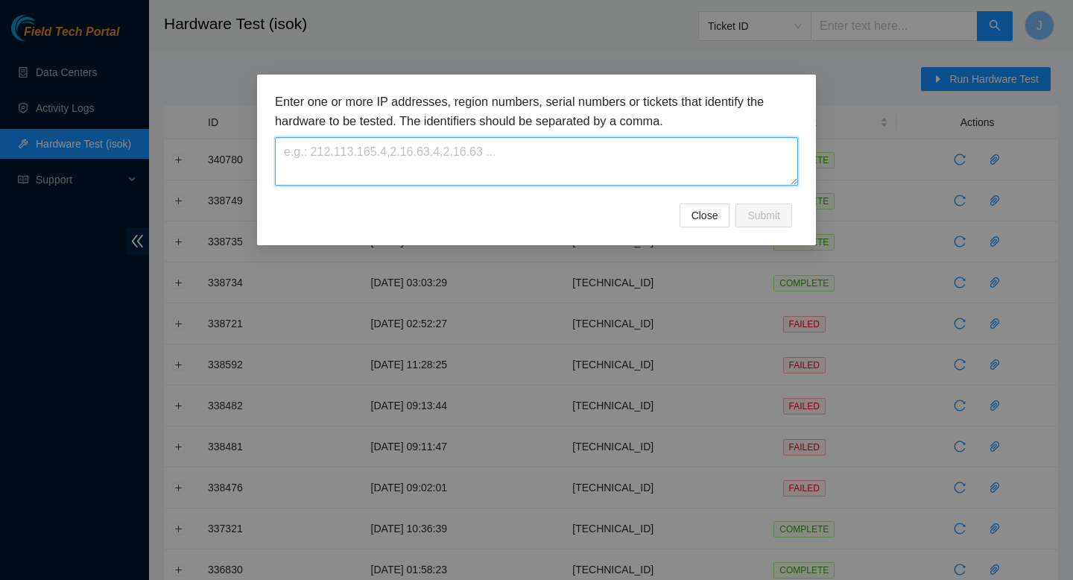
click at [616, 168] on textarea at bounding box center [536, 161] width 523 height 48
paste textarea "[TECHNICAL_ID]"
type textarea "[TECHNICAL_ID]"
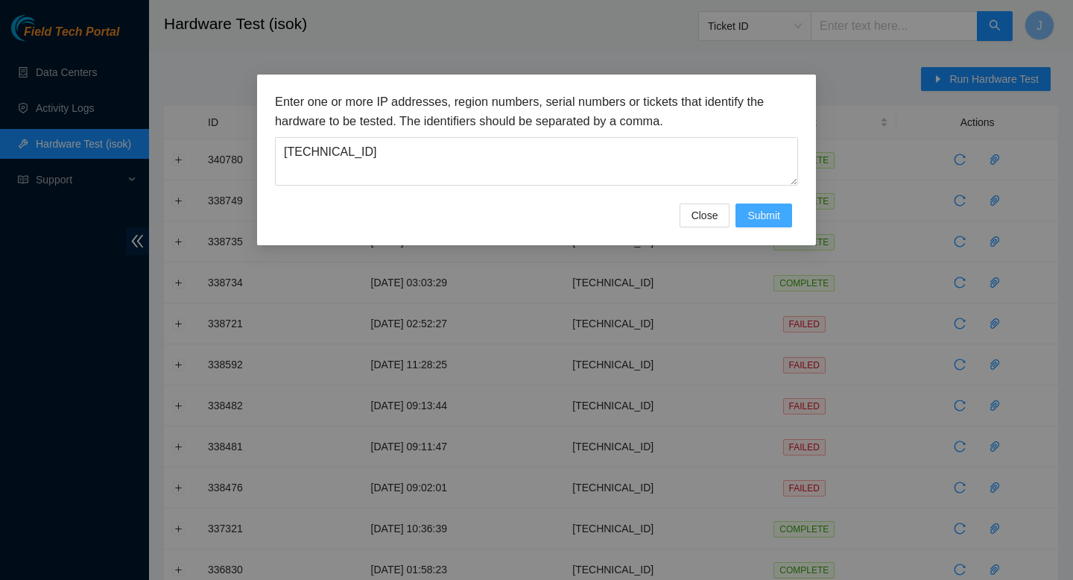
click at [755, 209] on span "Submit" at bounding box center [763, 215] width 33 height 16
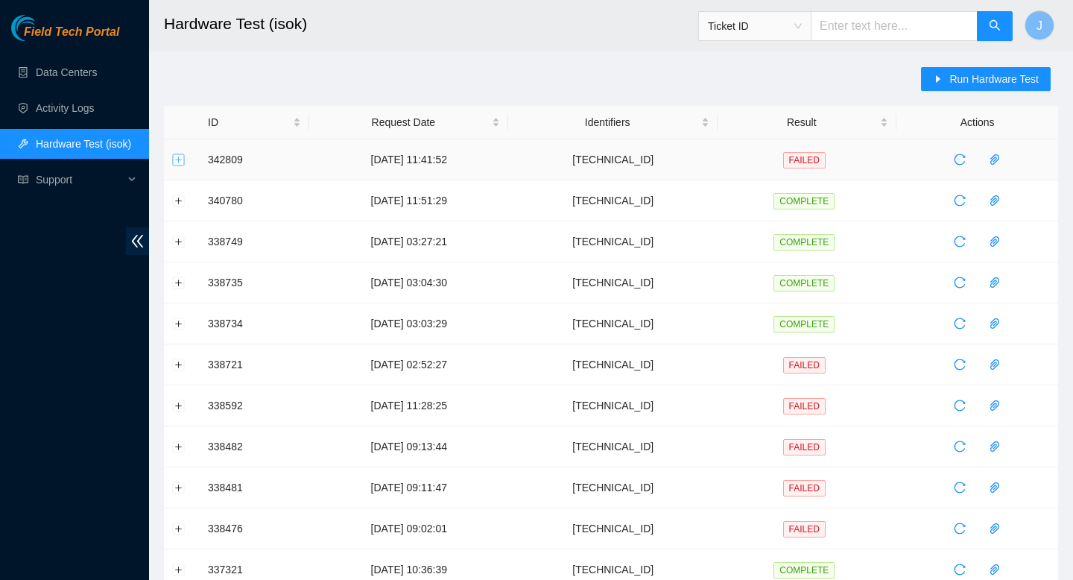
click at [178, 162] on button "Expand row" at bounding box center [179, 159] width 12 height 12
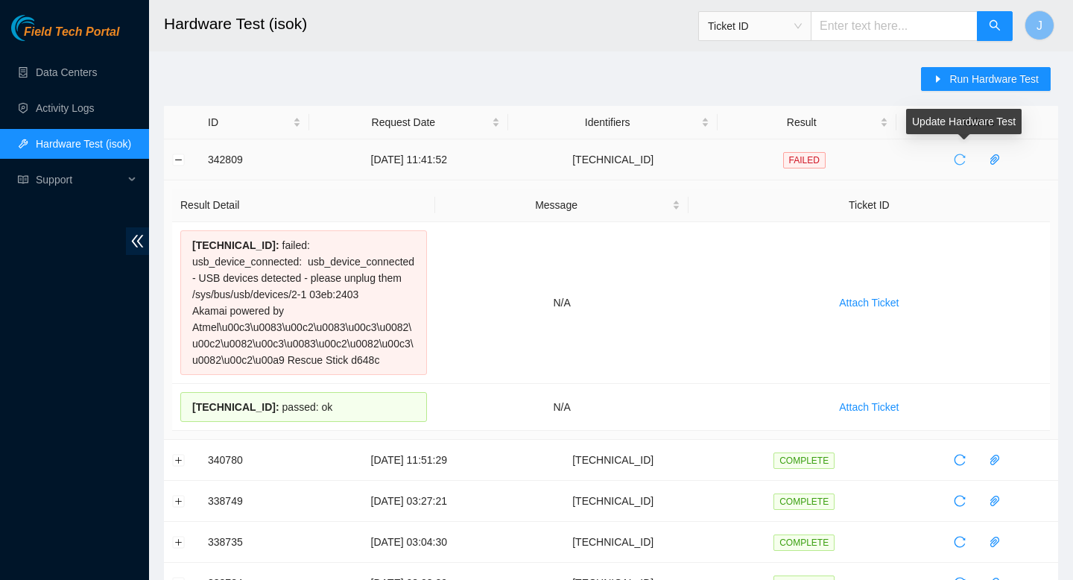
click at [967, 165] on button "button" at bounding box center [960, 160] width 24 height 24
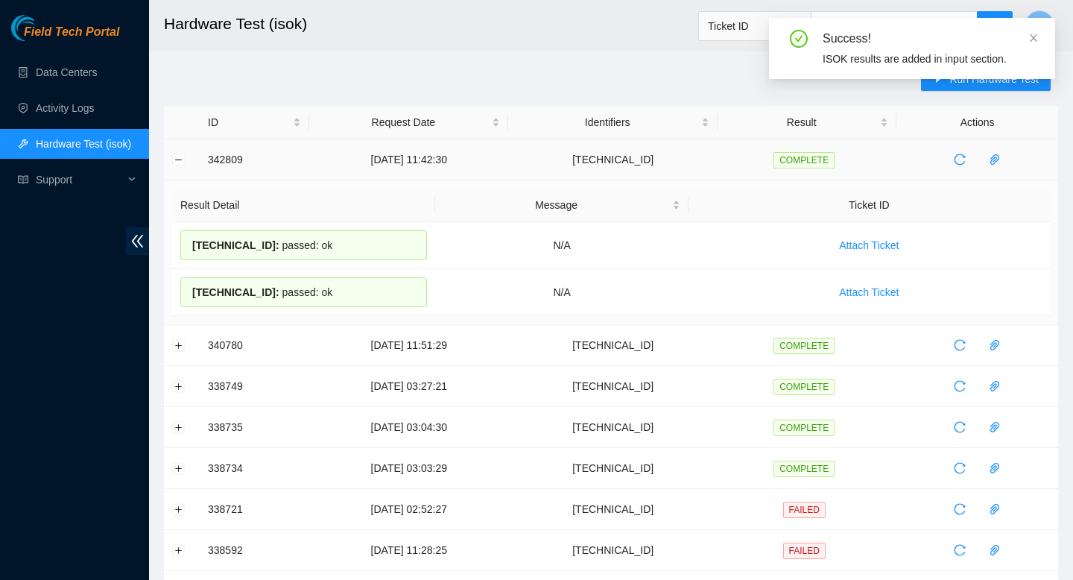
drag, startPoint x: 326, startPoint y: 295, endPoint x: 190, endPoint y: 168, distance: 186.1
copy tbody "342809 [DATE] 11:42:30 [TECHNICAL_ID] COMPLETE Result Detail Message Ticket ID …"
